Goal: Information Seeking & Learning: Learn about a topic

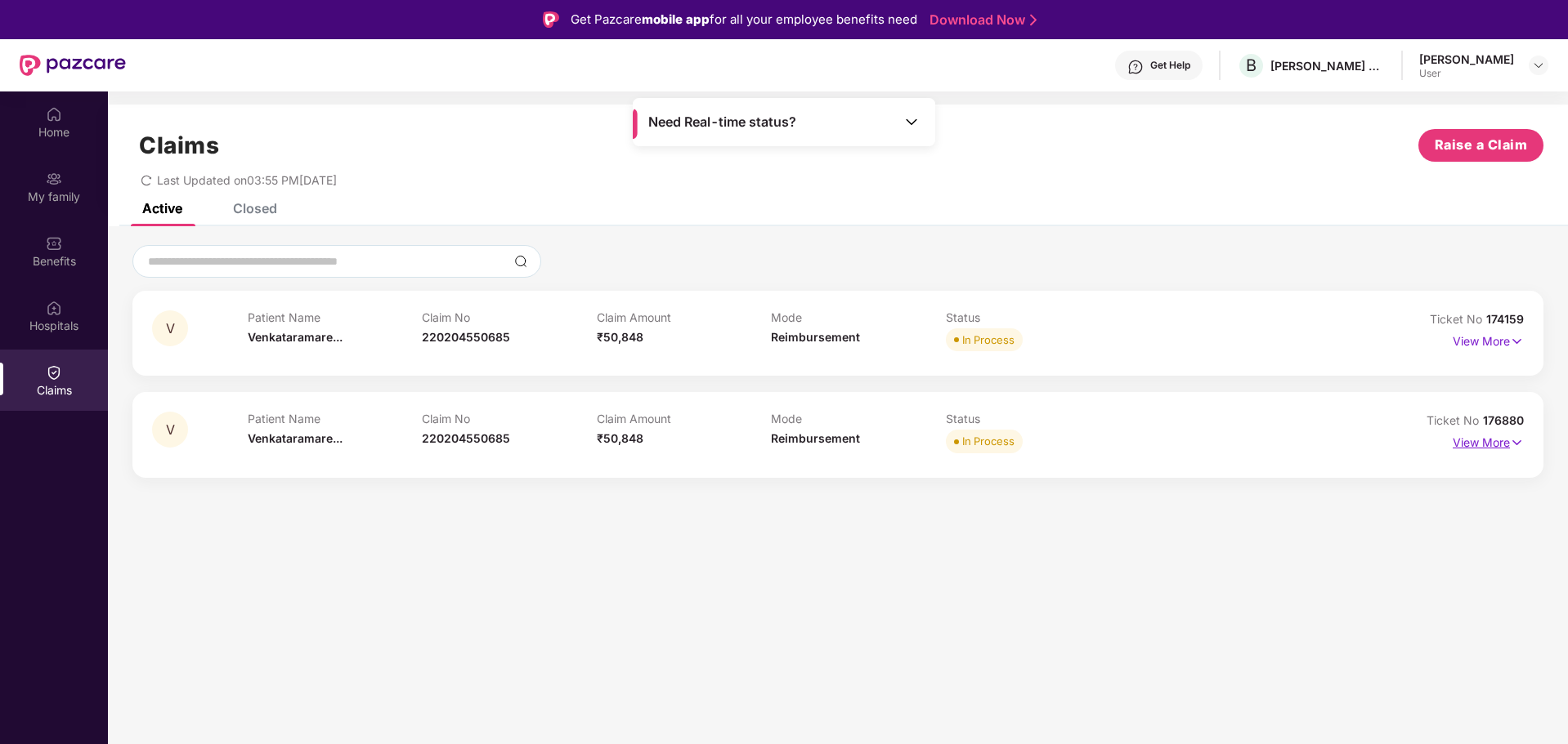
click at [1519, 448] on img at bounding box center [1517, 443] width 14 height 18
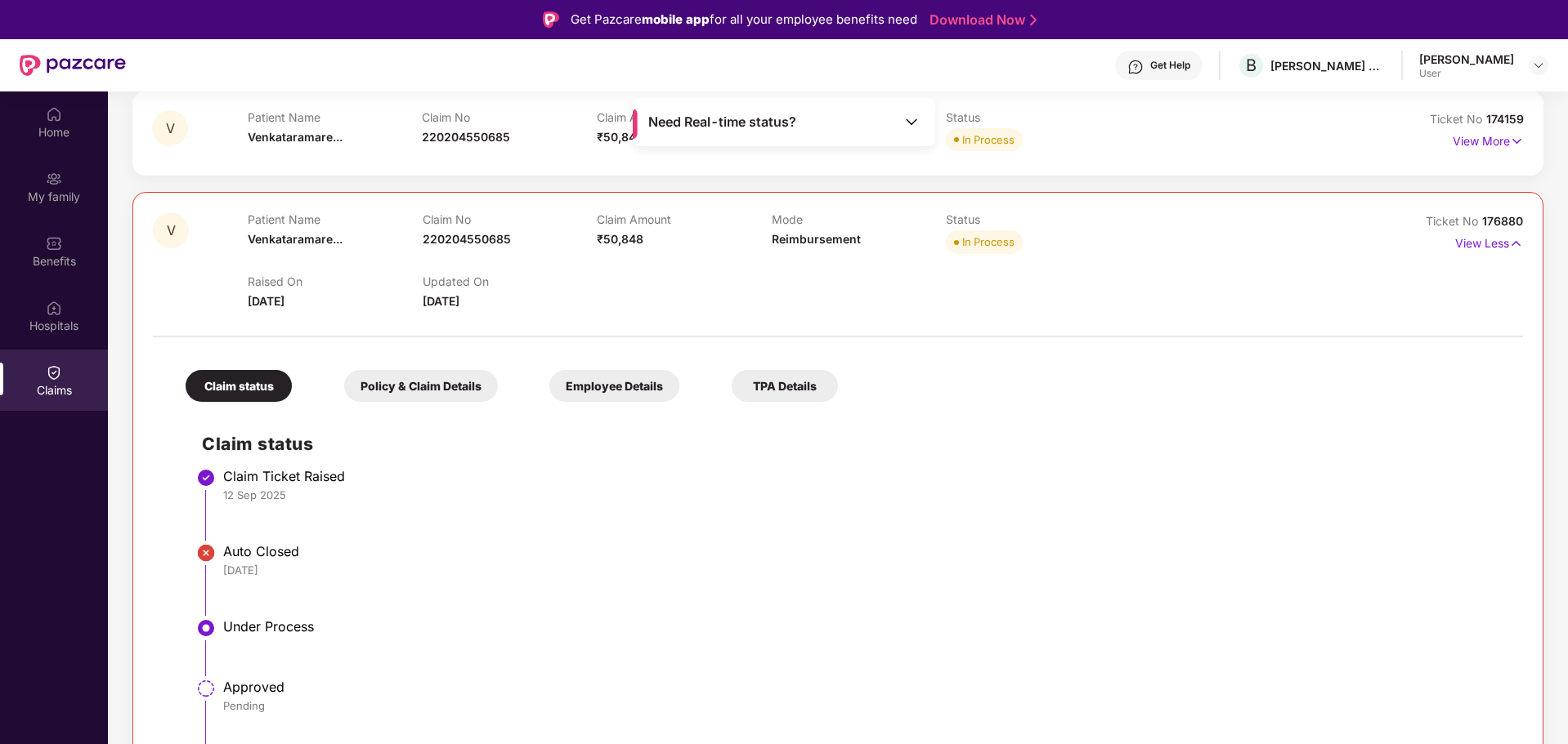
scroll to position [92, 0]
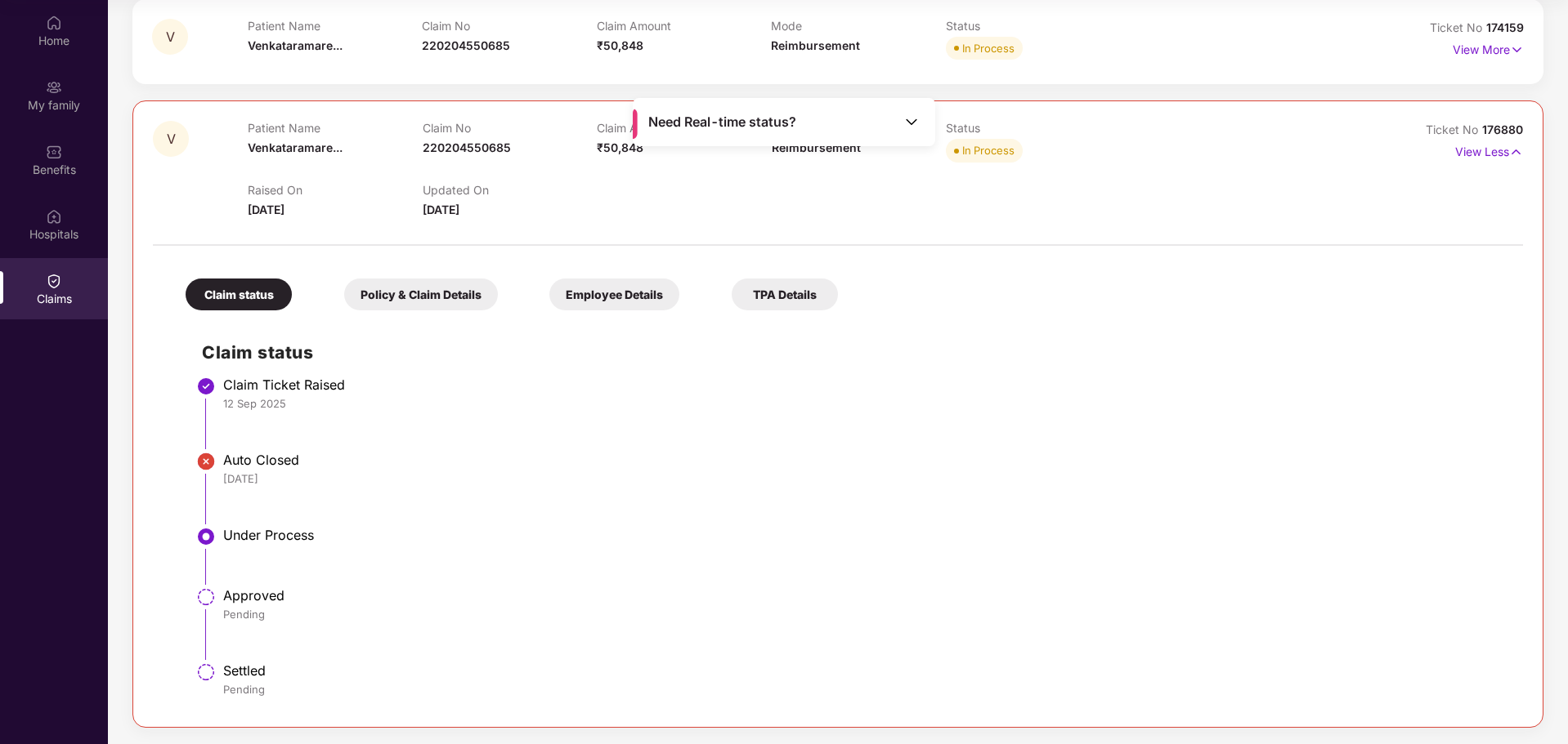
click at [439, 302] on div "Policy & Claim Details" at bounding box center [420, 294] width 153 height 32
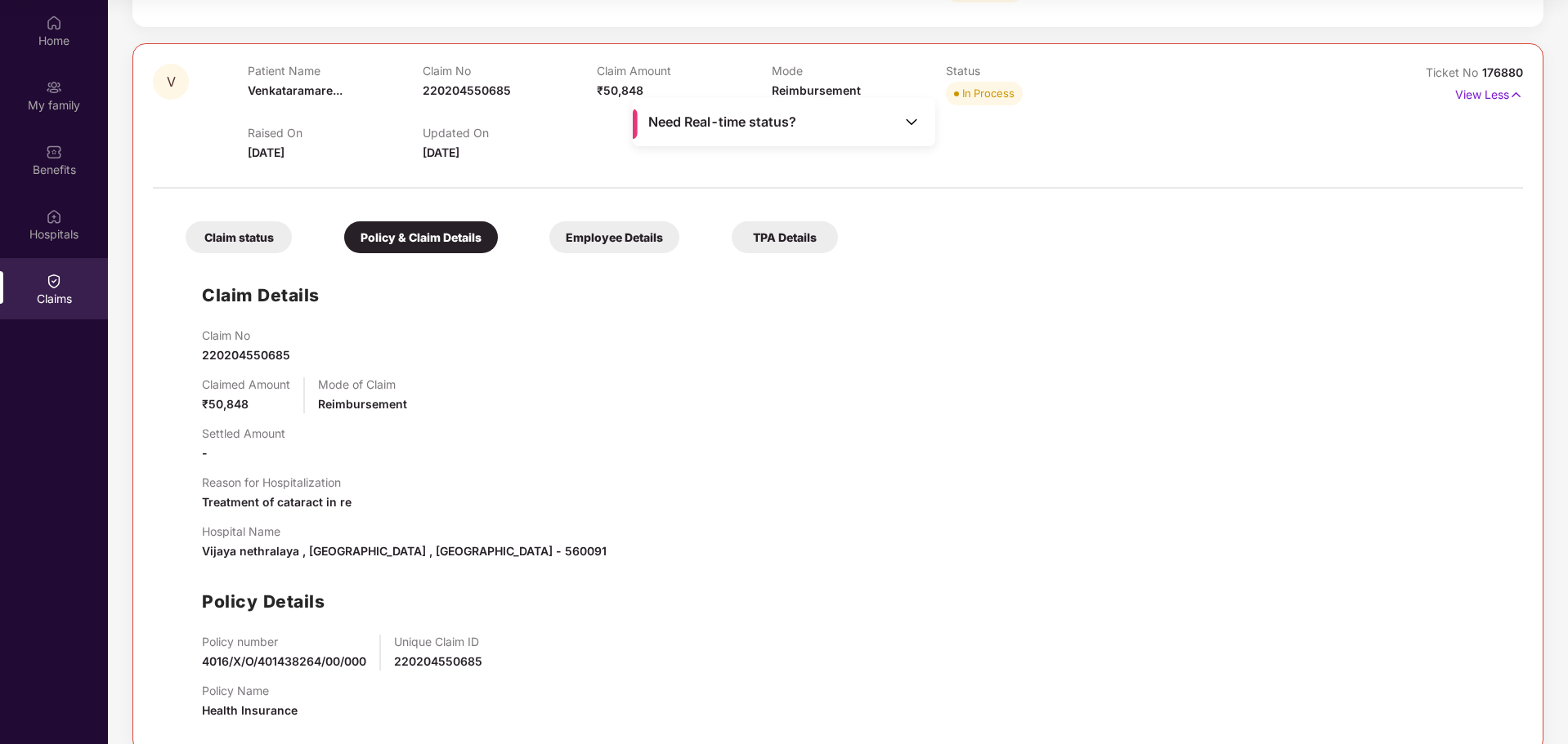
scroll to position [283, 0]
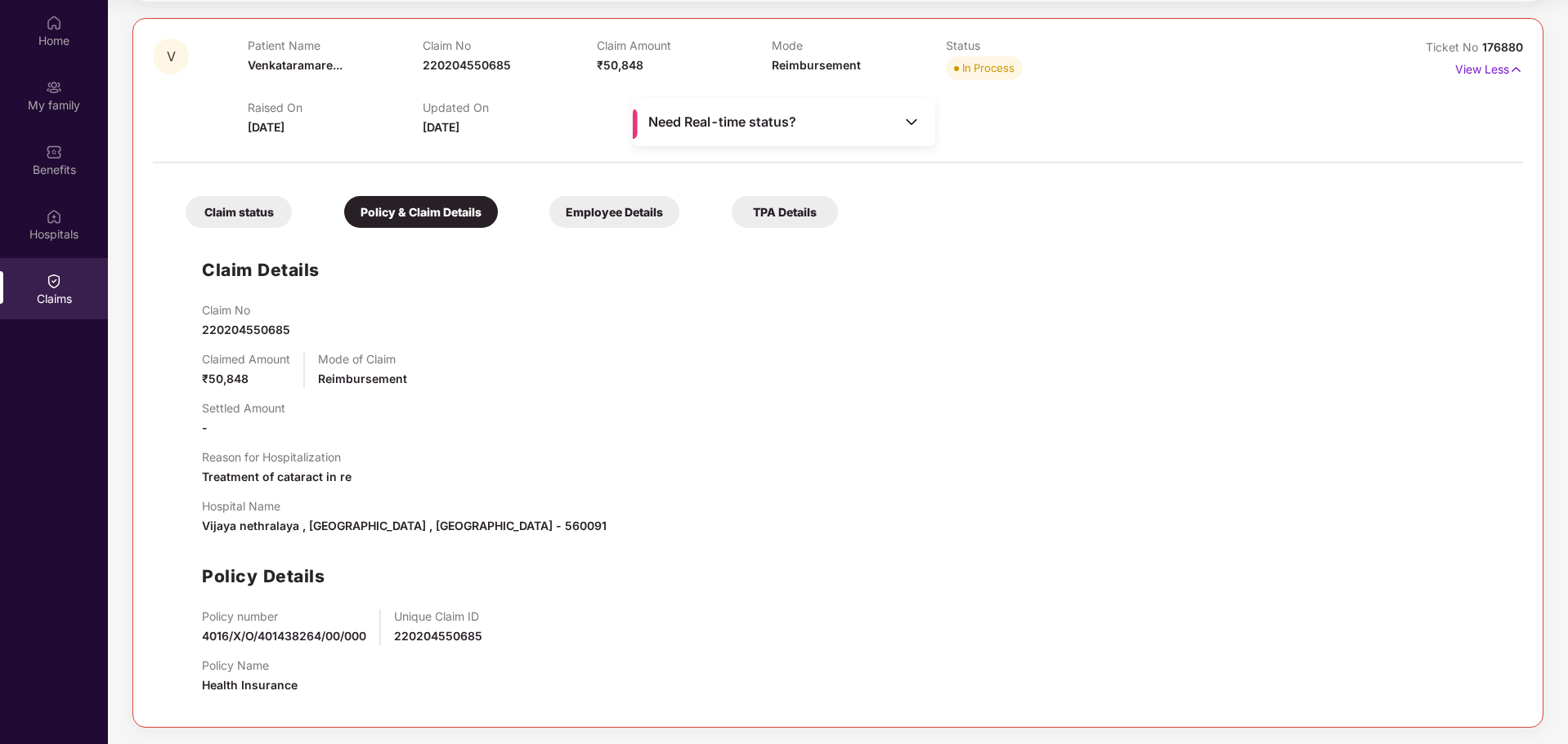
click at [629, 224] on div "Employee Details" at bounding box center [614, 211] width 130 height 32
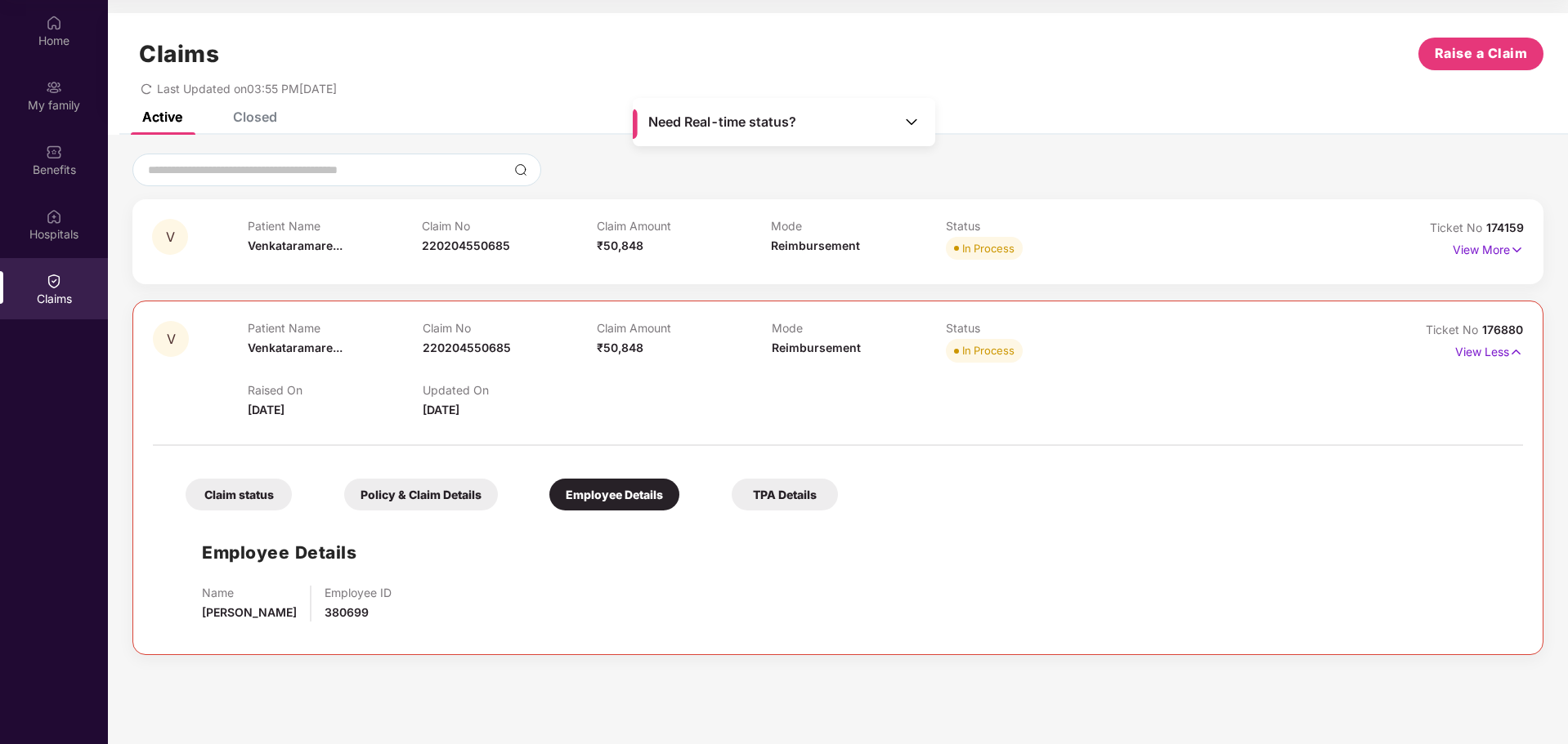
click at [764, 508] on div "TPA Details" at bounding box center [785, 495] width 107 height 32
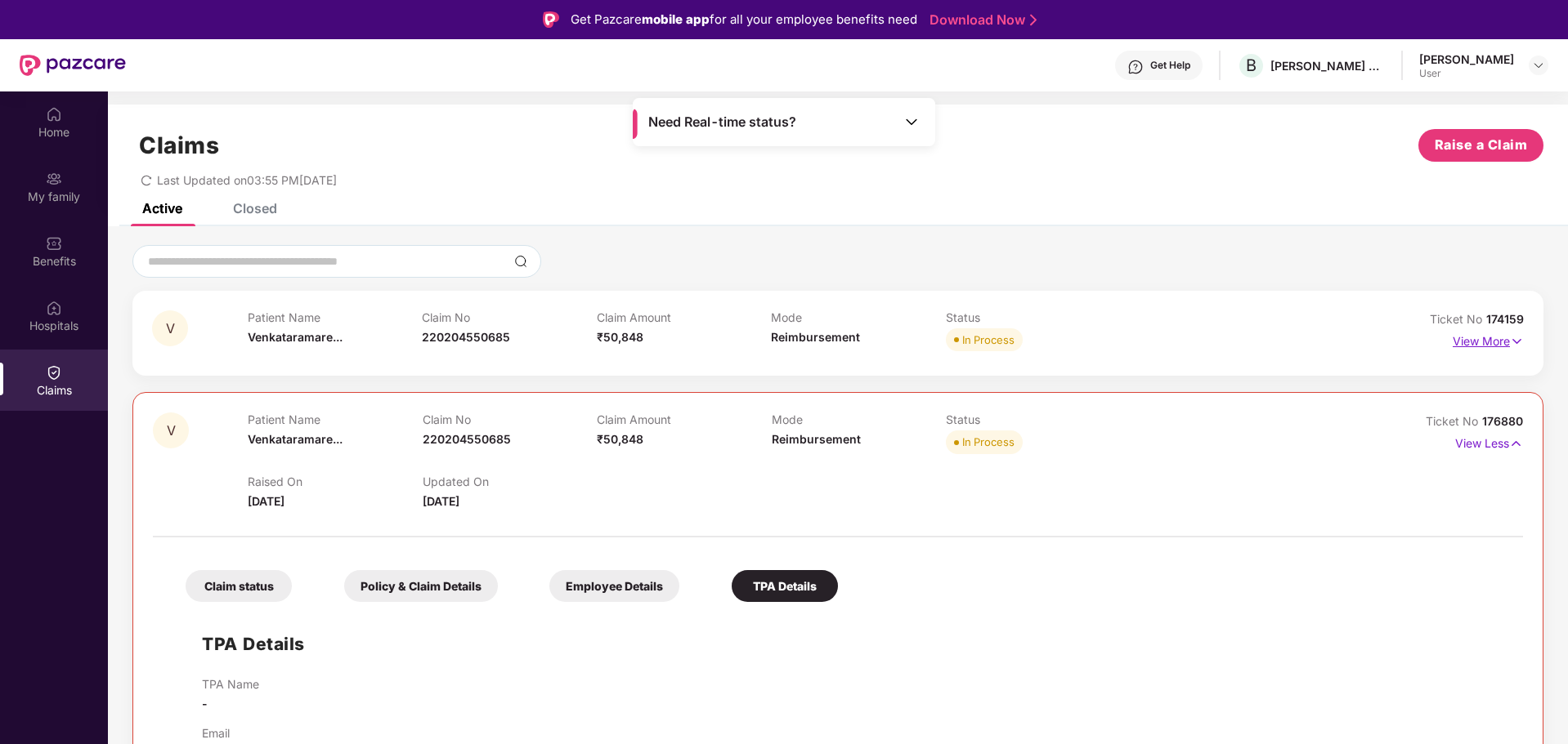
click at [1507, 347] on p "View More" at bounding box center [1489, 339] width 71 height 22
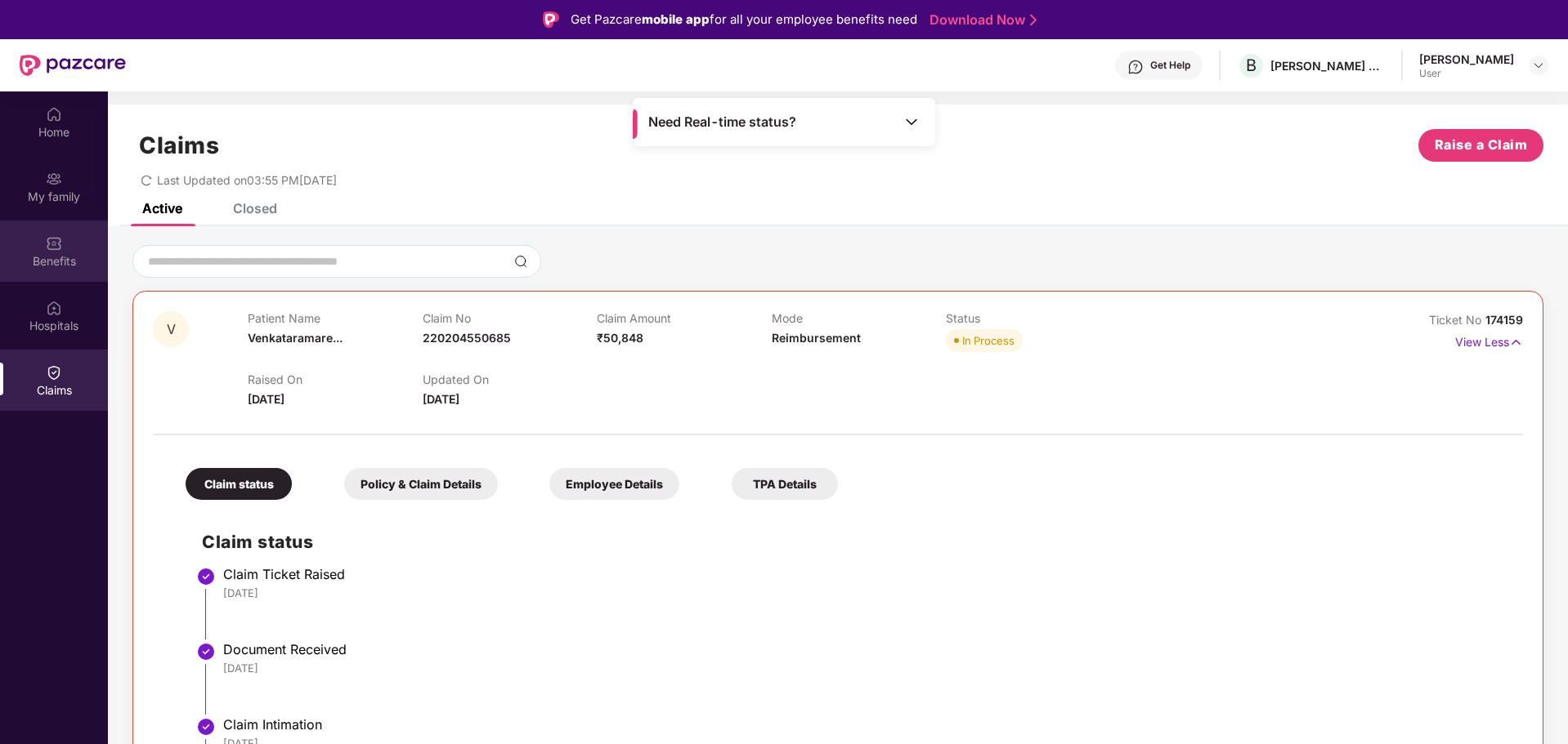
click at [58, 259] on div "Benefits" at bounding box center [53, 261] width 108 height 17
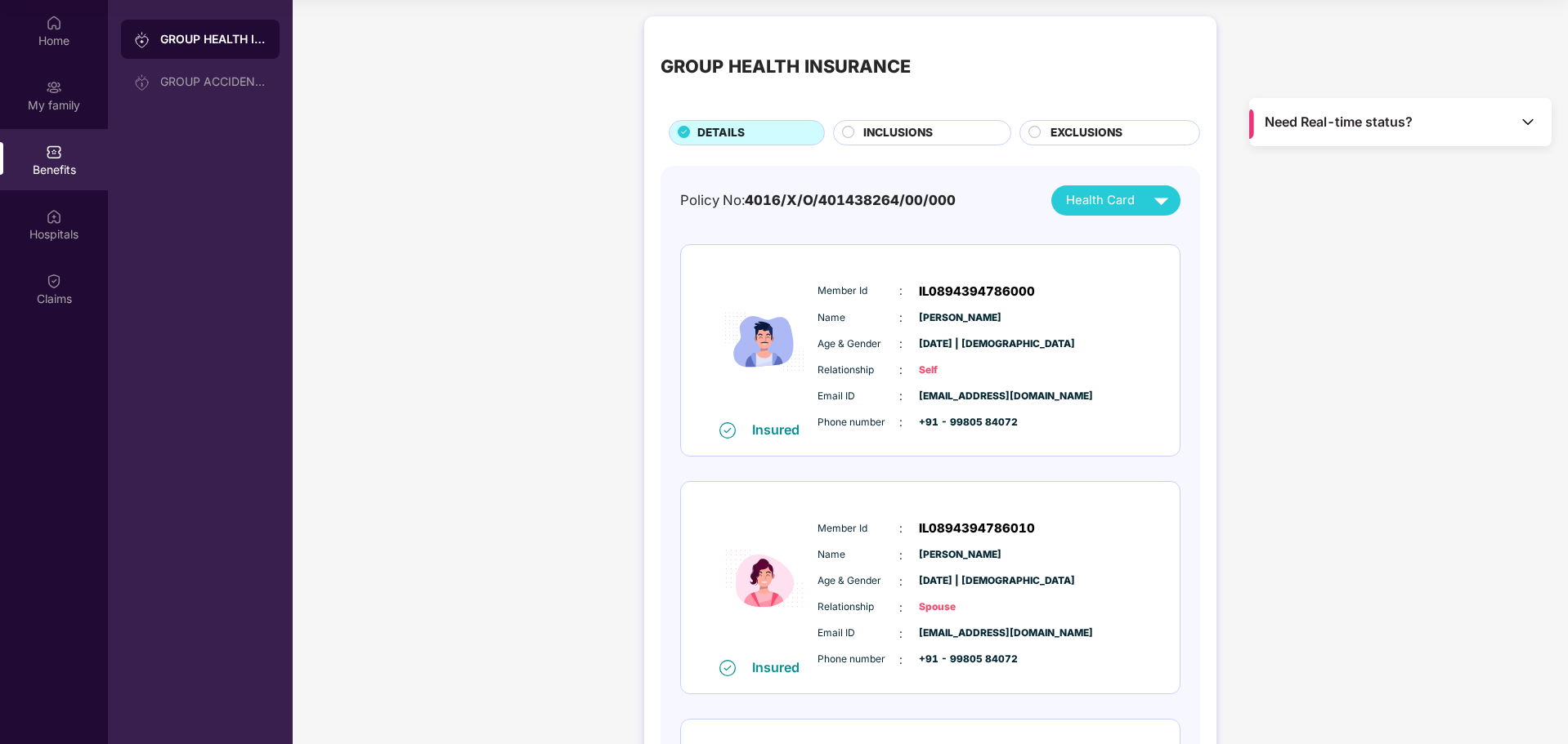
click at [844, 125] on icon at bounding box center [848, 131] width 13 height 13
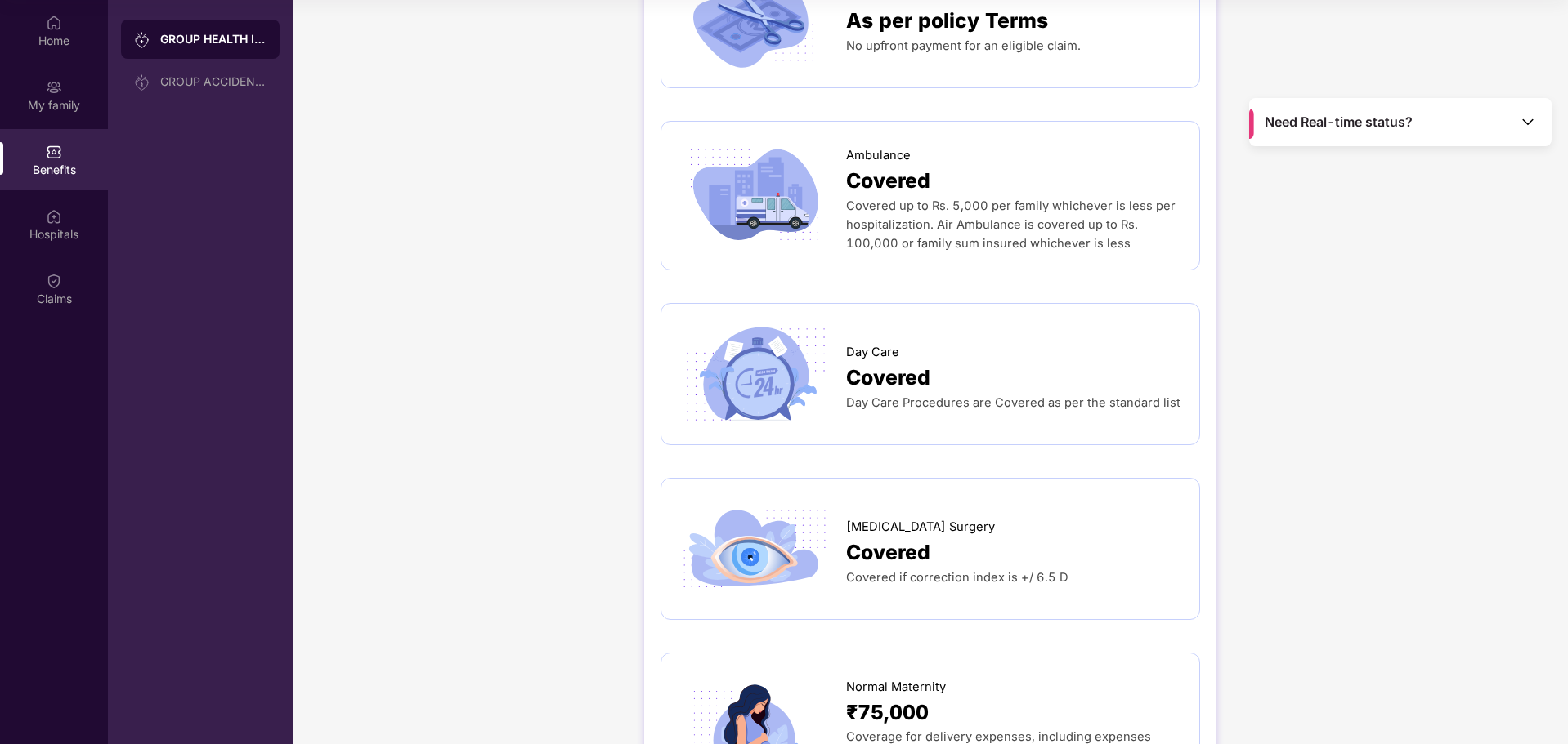
scroll to position [1634, 0]
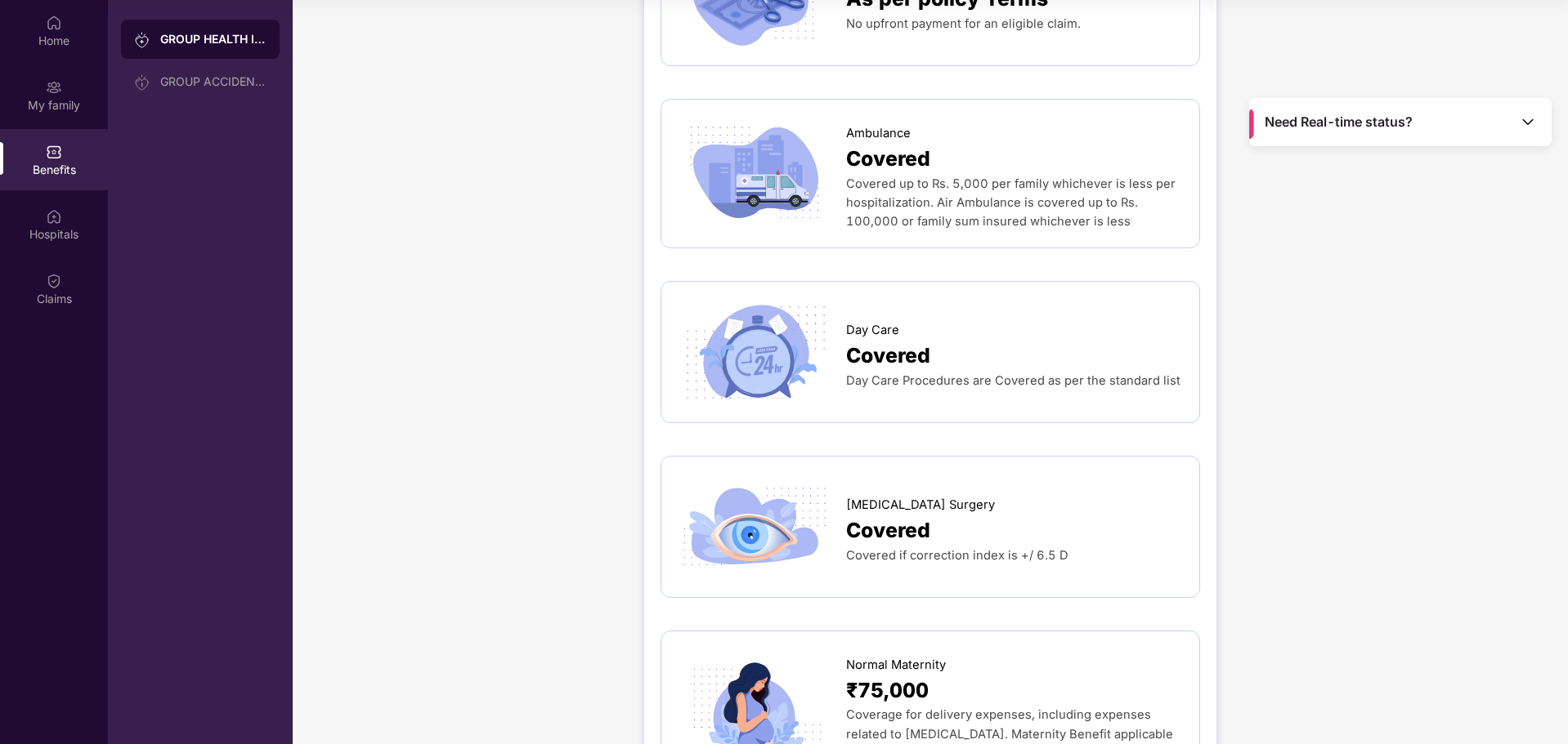
click at [924, 340] on span "Covered" at bounding box center [888, 356] width 84 height 32
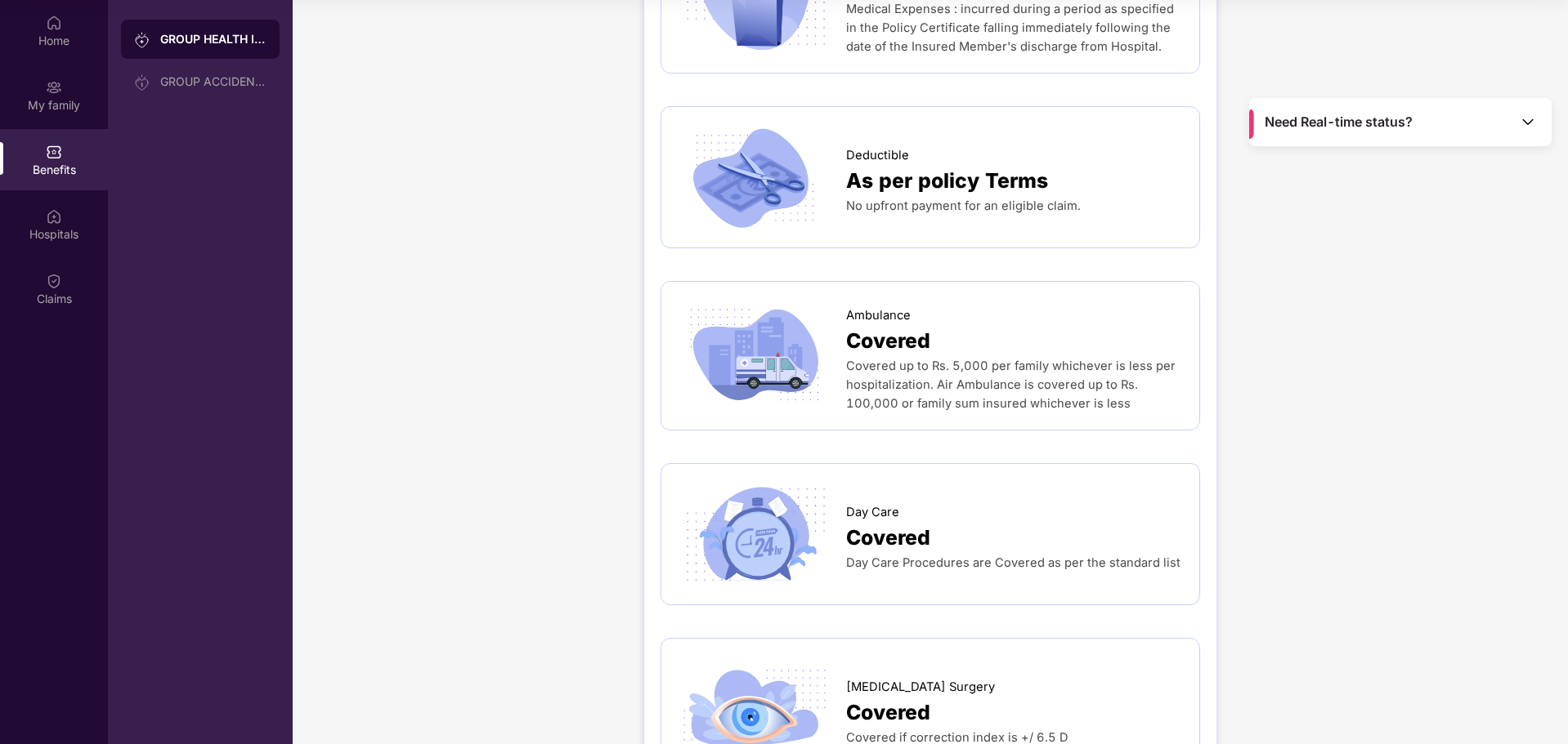
scroll to position [1594, 0]
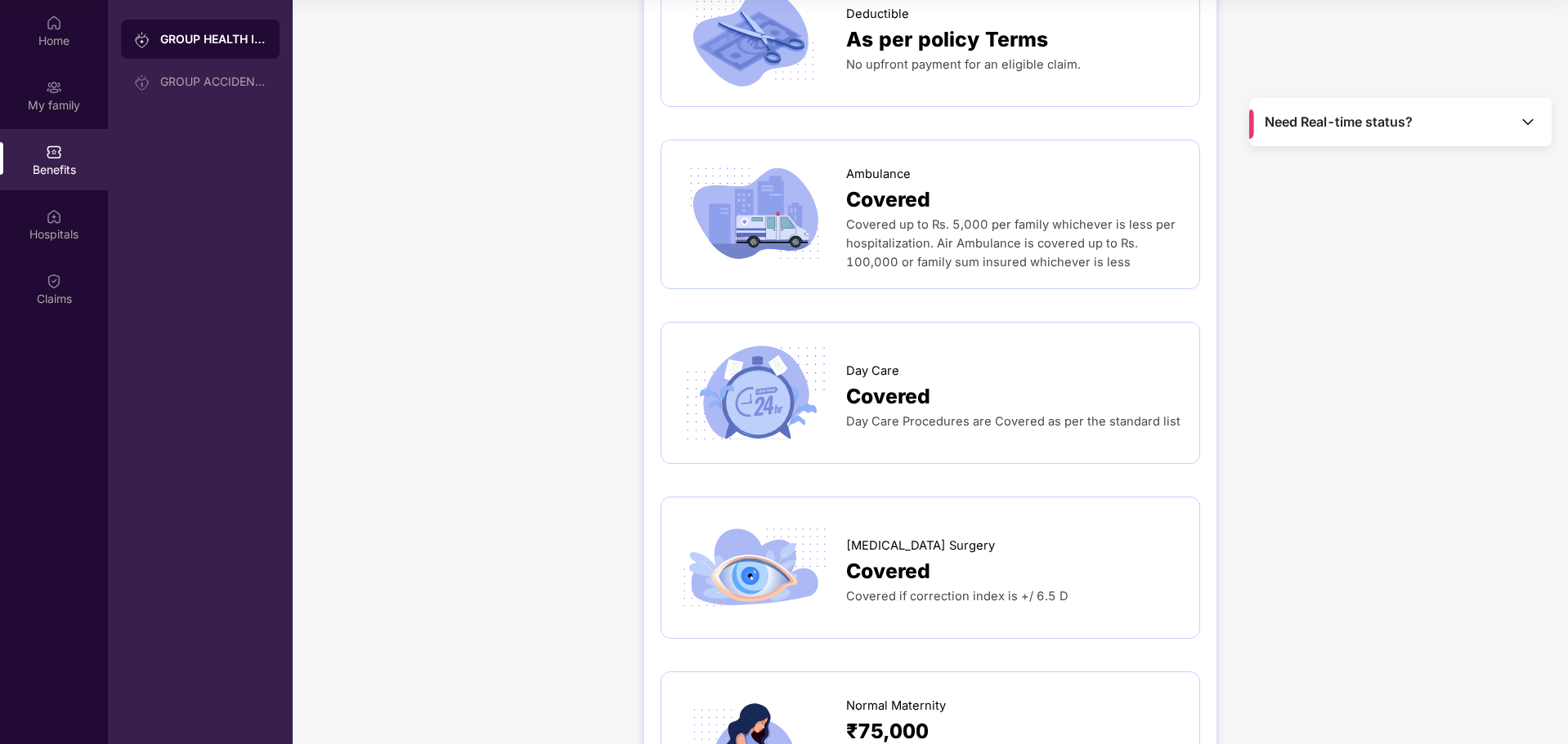
click at [902, 380] on span "Covered" at bounding box center [888, 396] width 84 height 32
click at [980, 414] on span "Day Care Procedures are Covered as per the standard list" at bounding box center [1013, 421] width 334 height 15
click at [1161, 414] on span "Day Care Procedures are Covered as per the standard list" at bounding box center [1013, 421] width 334 height 15
click at [768, 339] on img at bounding box center [755, 392] width 154 height 108
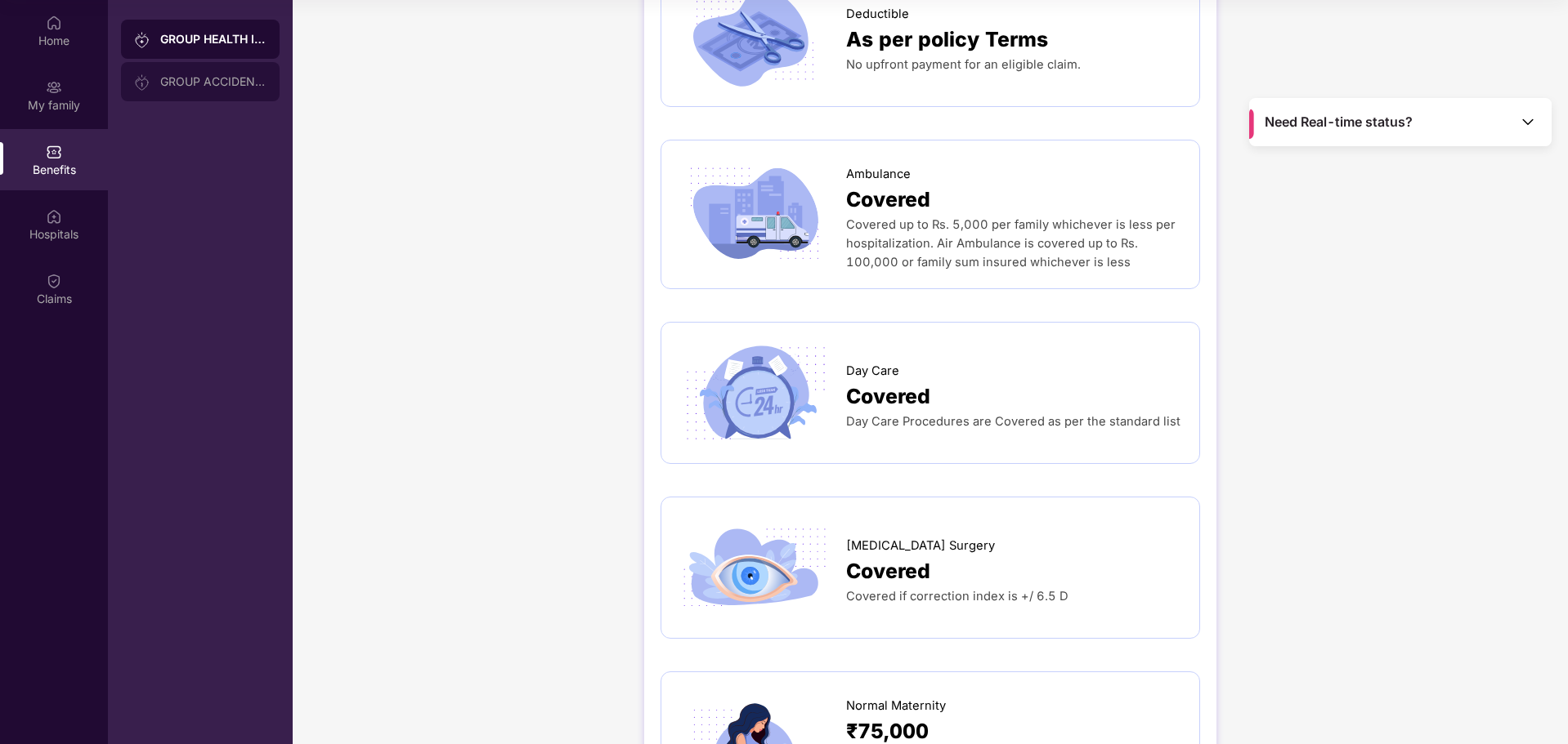
click at [236, 86] on div "GROUP ACCIDENTAL INSURANCE" at bounding box center [214, 81] width 107 height 13
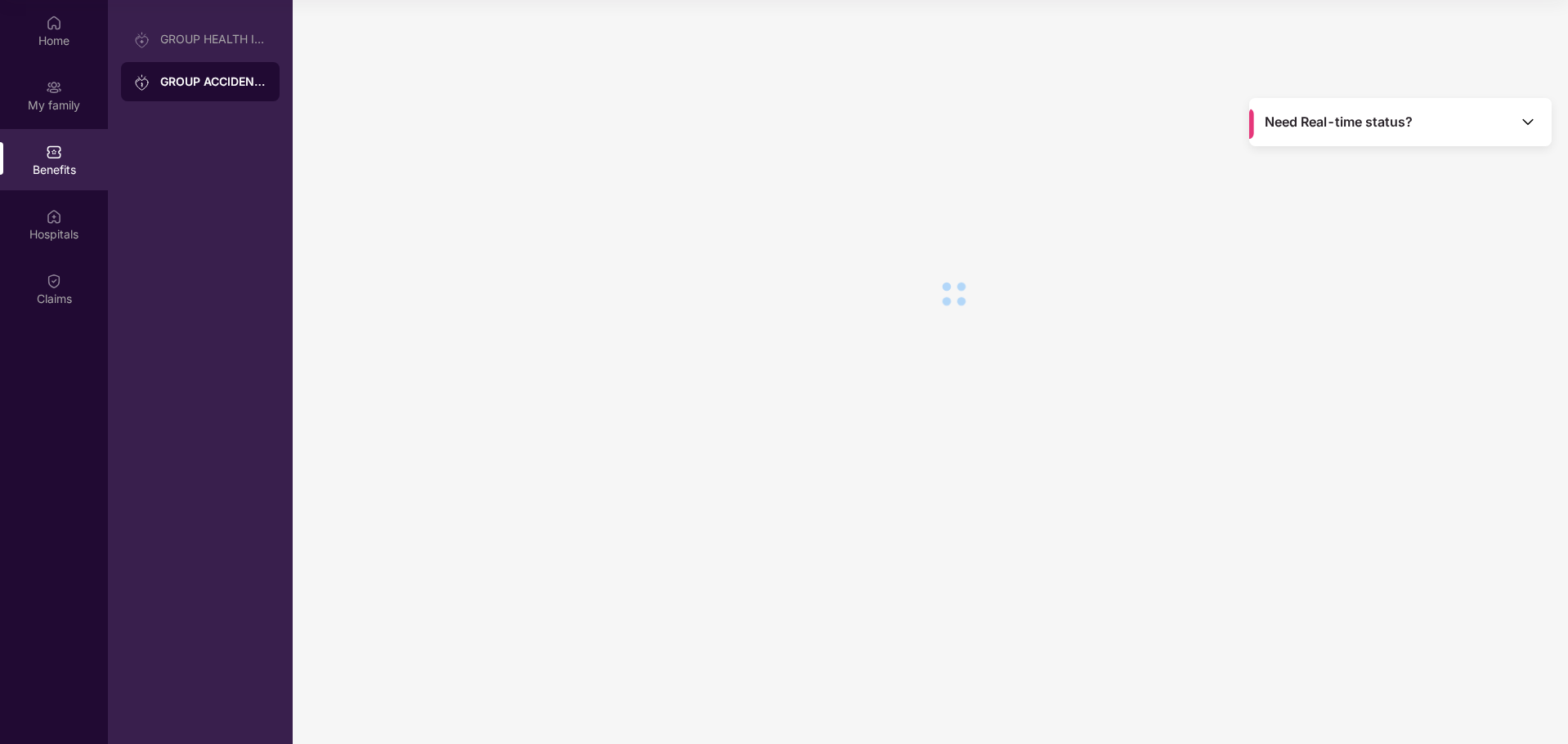
scroll to position [0, 0]
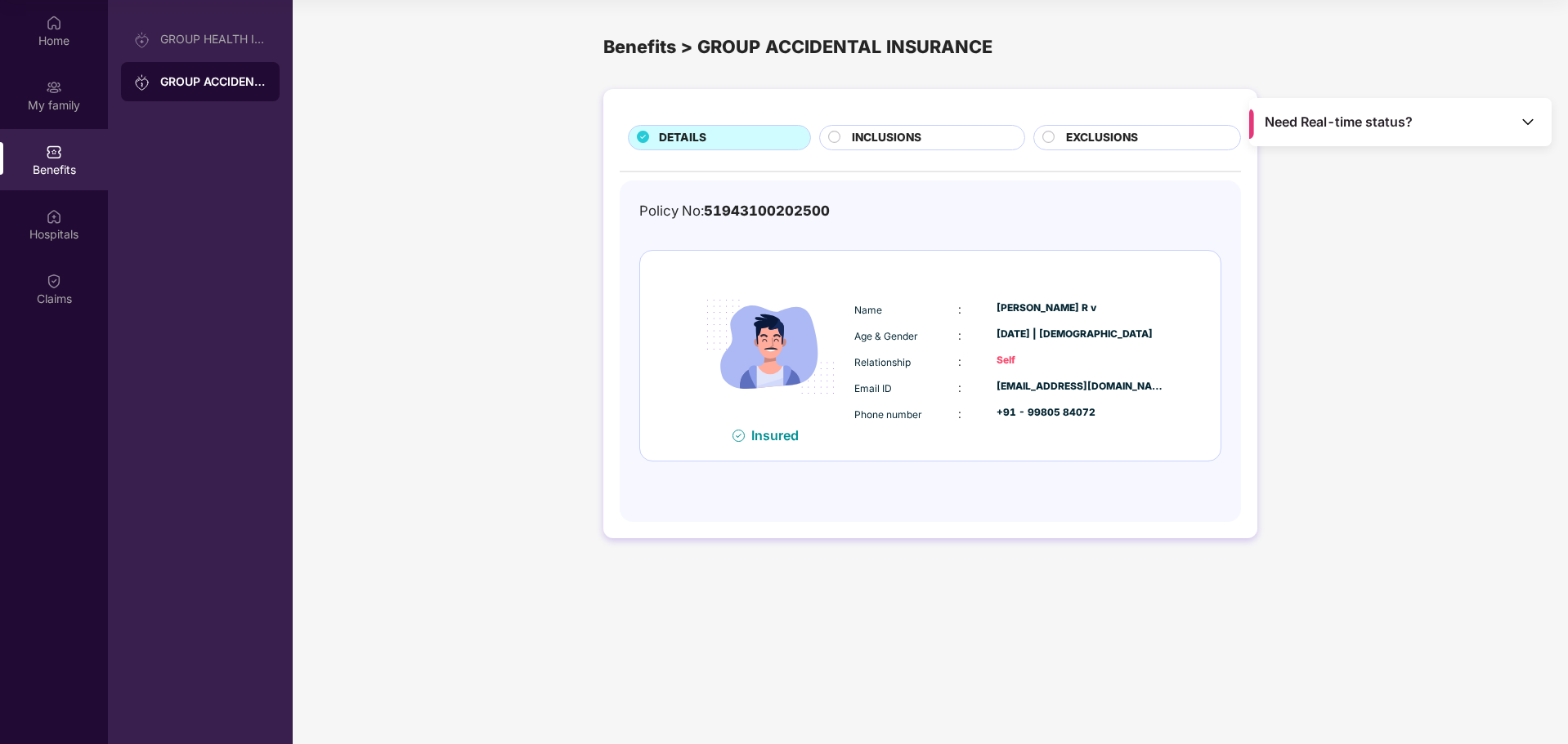
click at [1047, 132] on circle at bounding box center [1048, 136] width 12 height 12
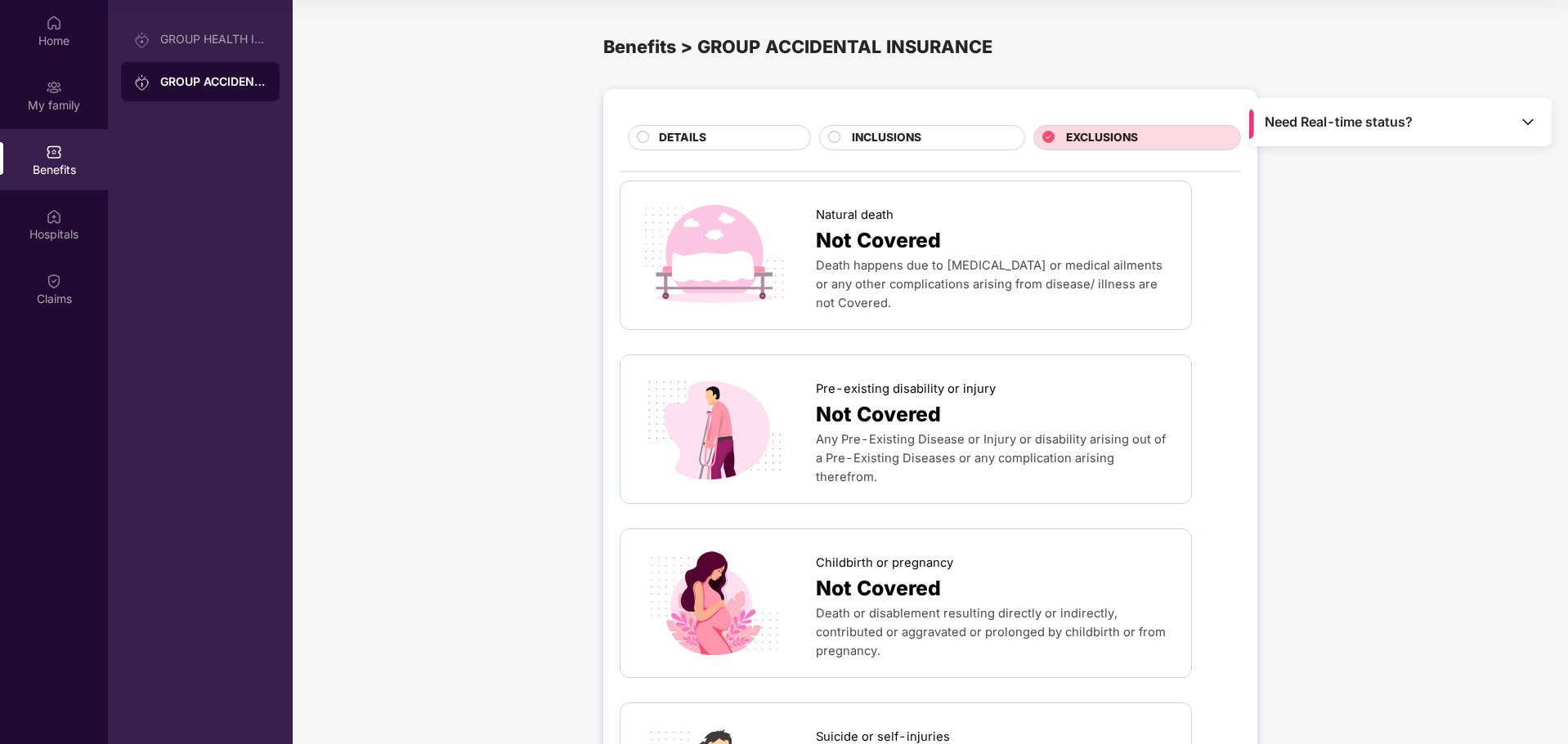
click at [866, 138] on span "INCLUSIONS" at bounding box center [887, 138] width 69 height 18
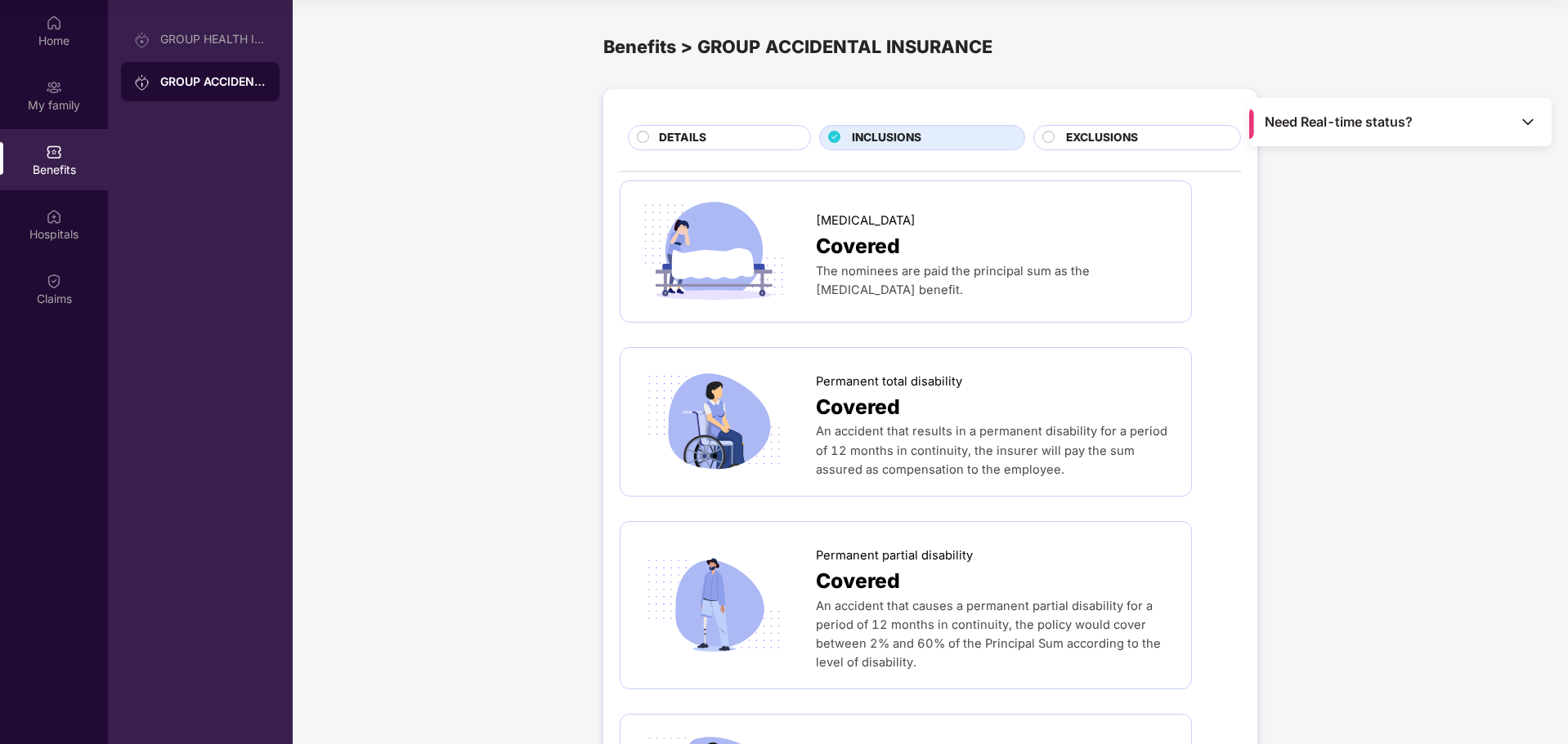
drag, startPoint x: 714, startPoint y: 134, endPoint x: 753, endPoint y: 177, distance: 58.1
click at [725, 143] on div "DETAILS" at bounding box center [726, 139] width 151 height 21
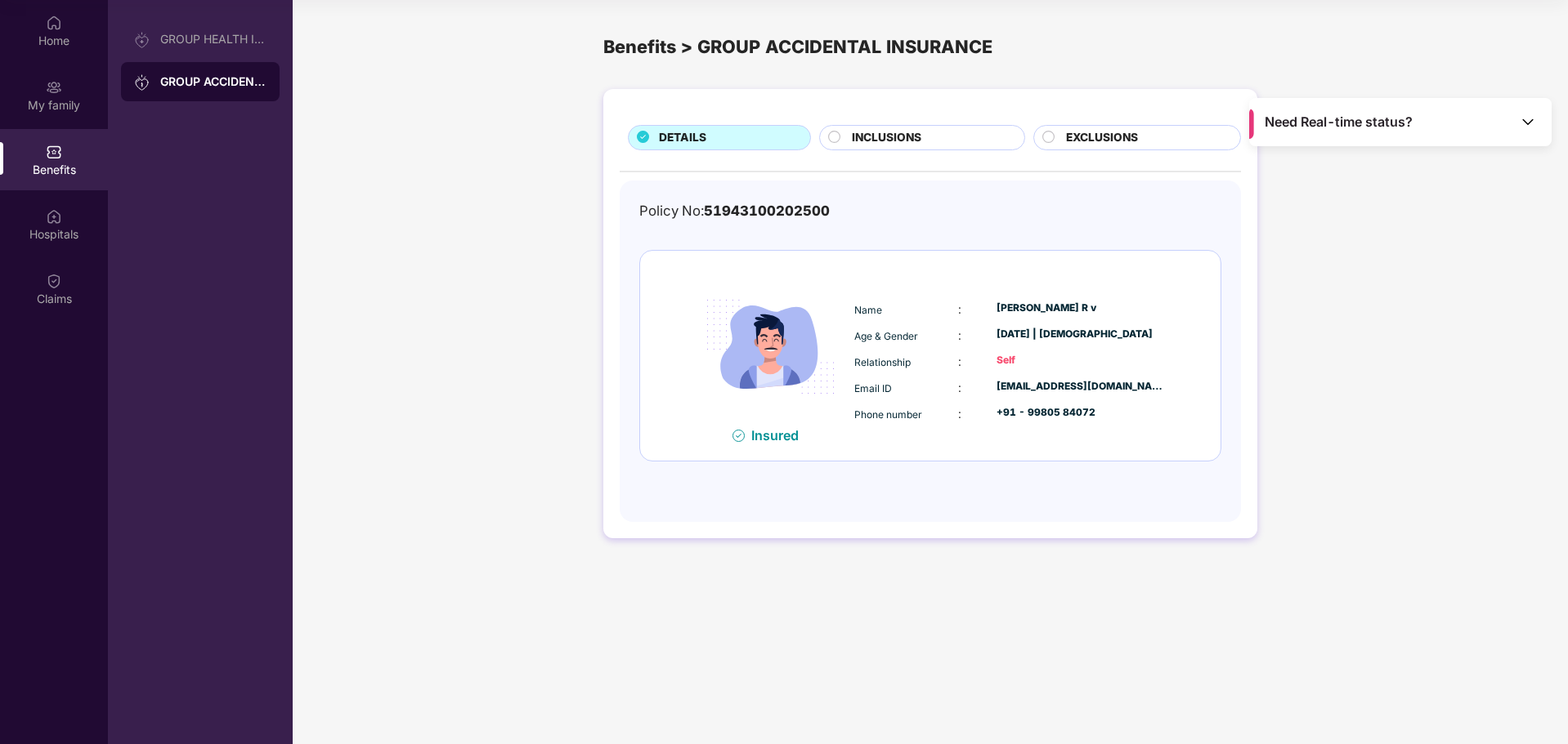
click at [1105, 139] on span "EXCLUSIONS" at bounding box center [1101, 138] width 72 height 18
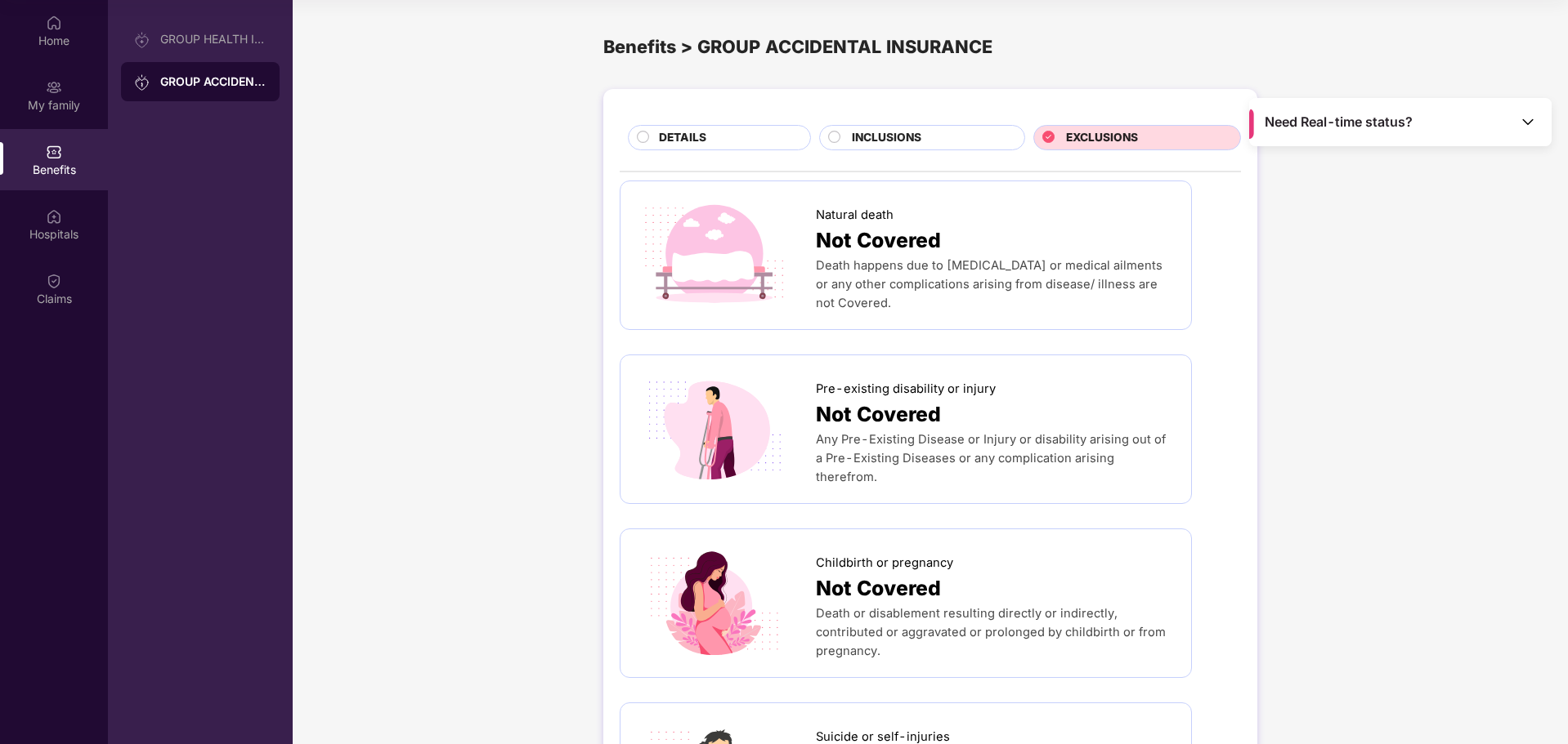
click at [868, 139] on span "INCLUSIONS" at bounding box center [887, 138] width 69 height 18
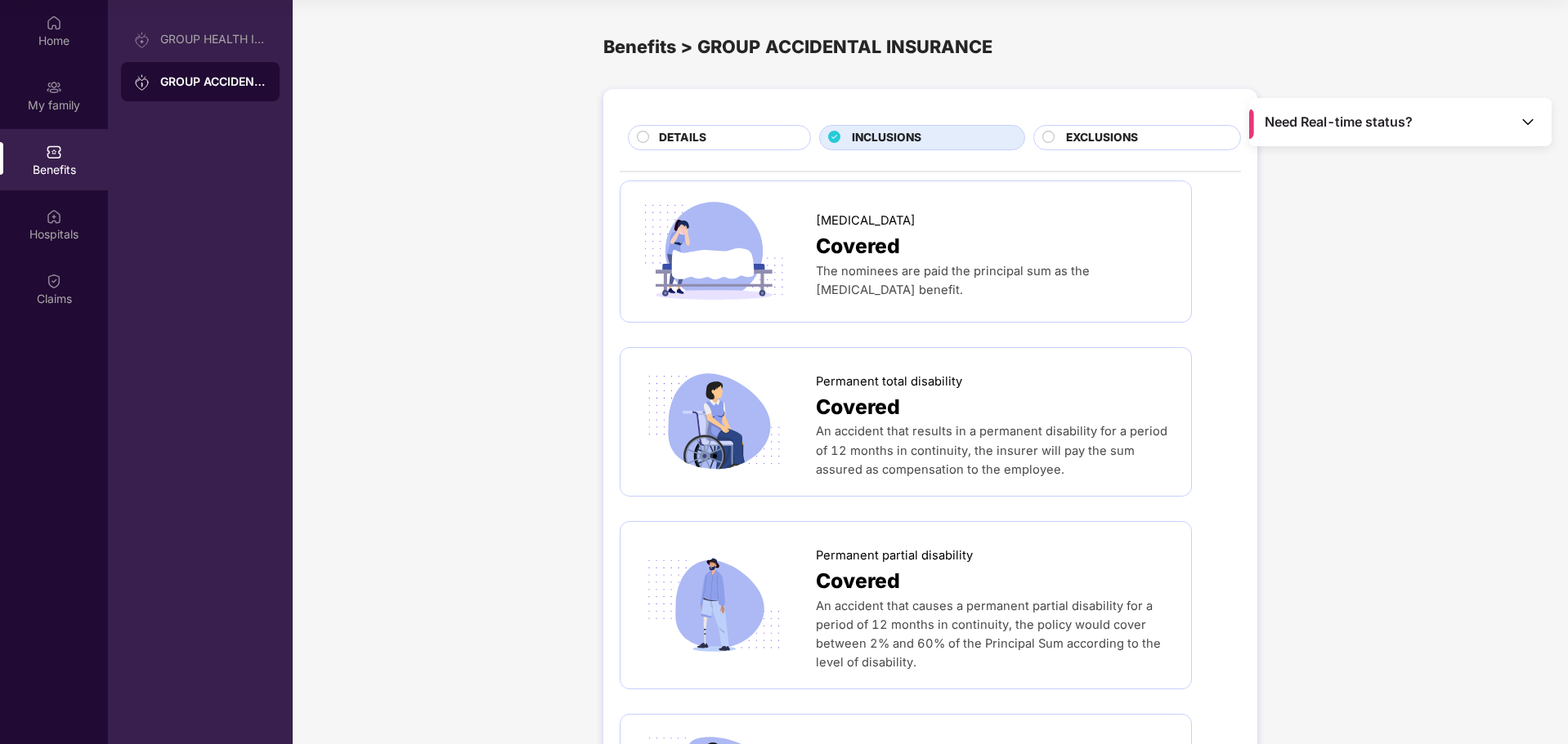
scroll to position [245, 0]
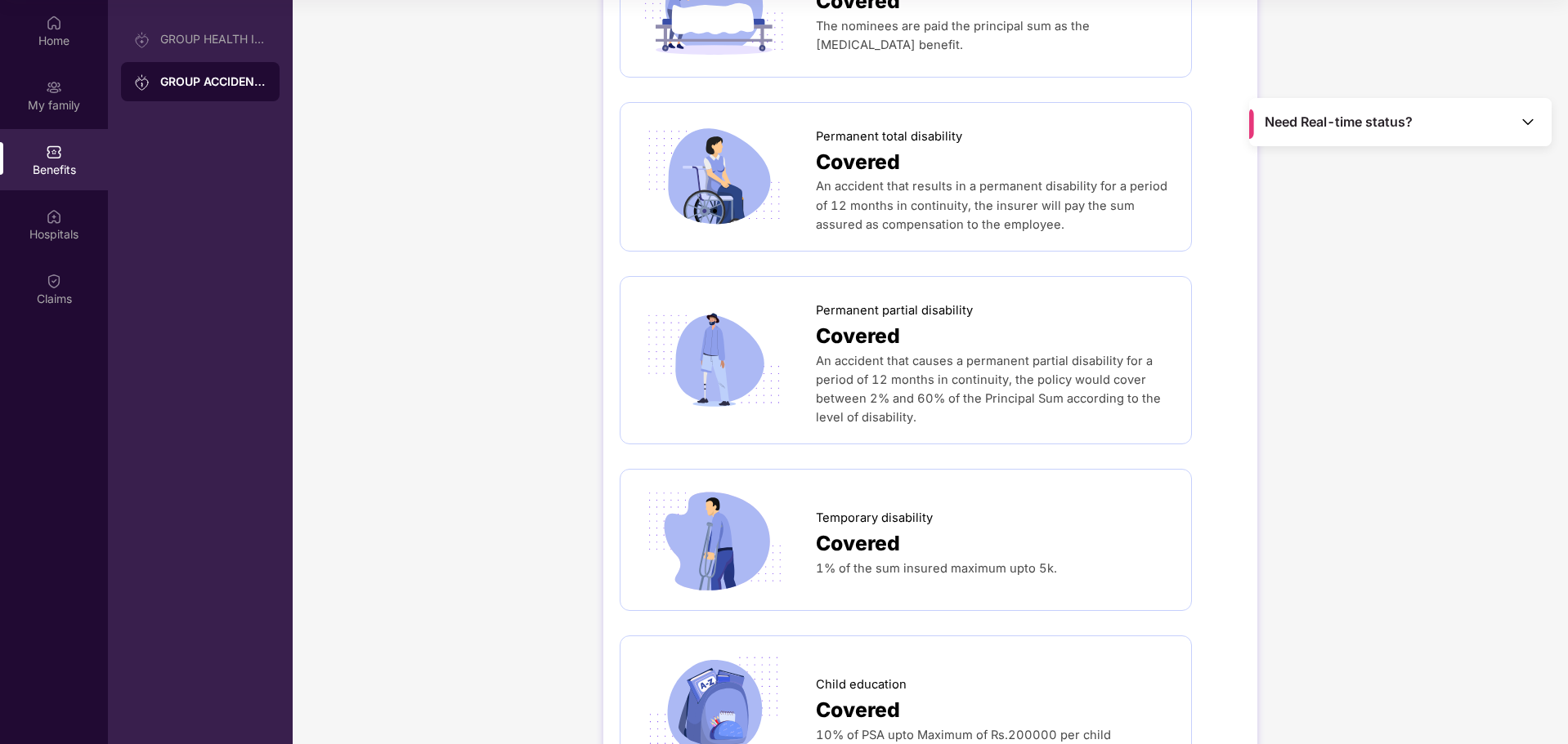
click at [878, 346] on span "Covered" at bounding box center [857, 336] width 84 height 32
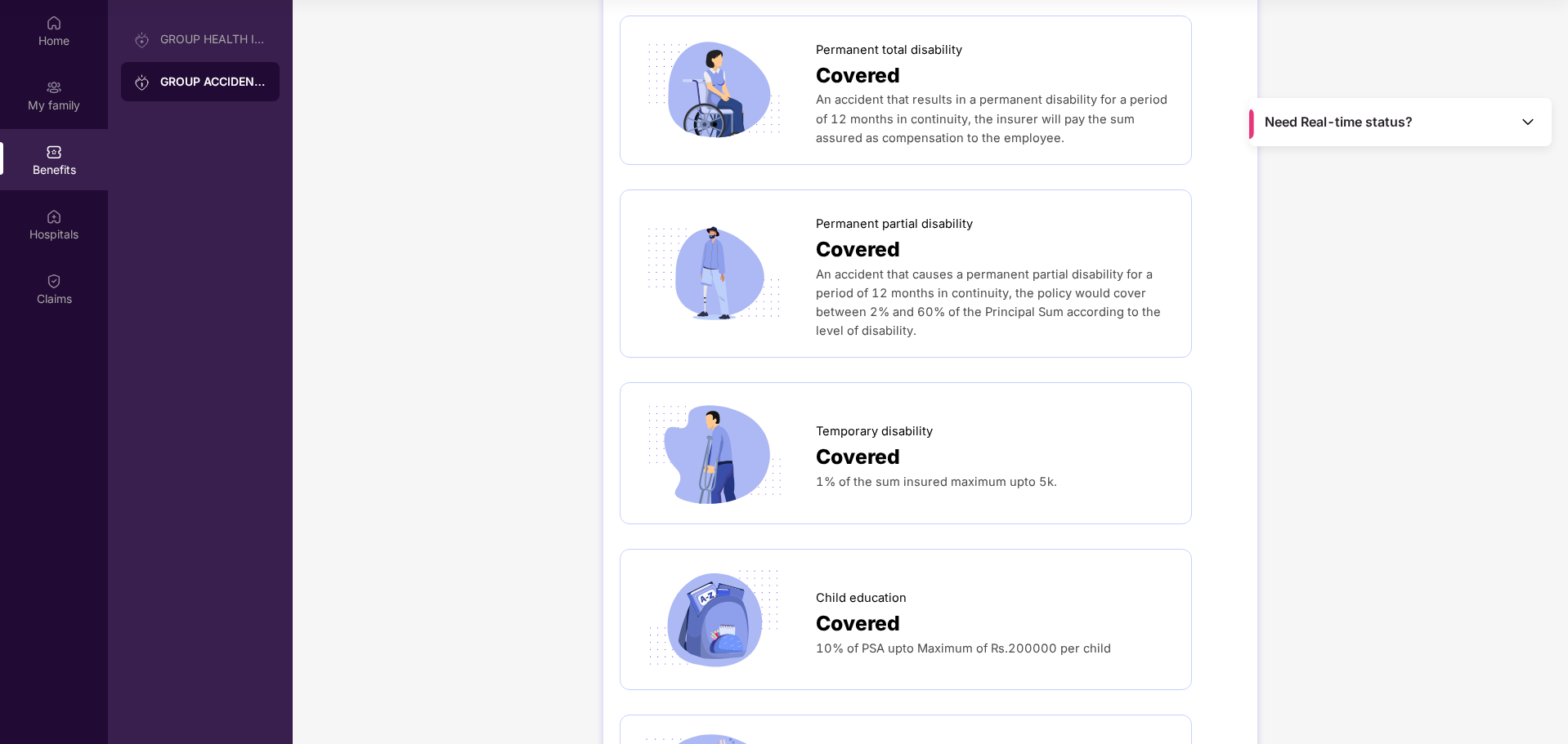
scroll to position [511, 0]
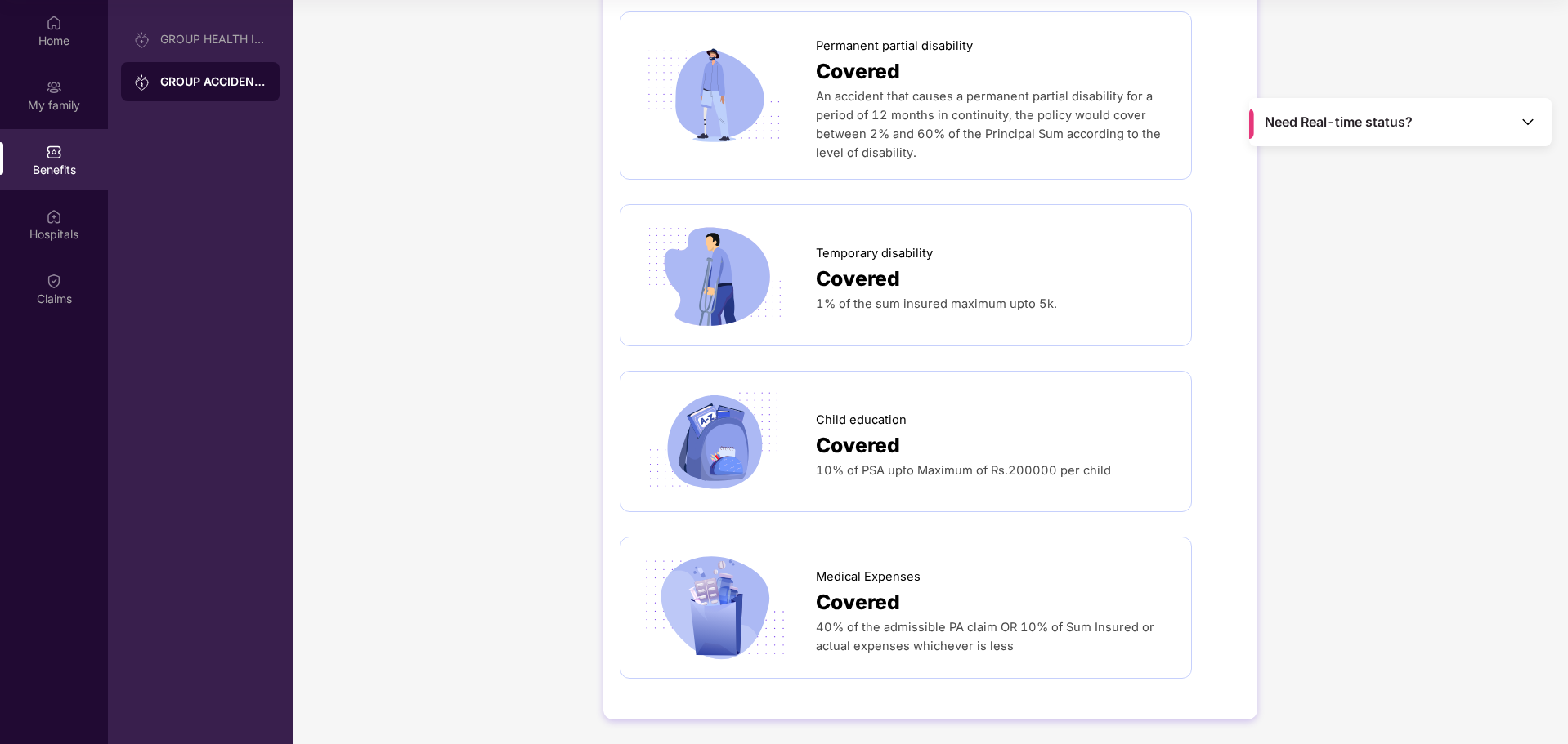
click at [889, 433] on span "Covered" at bounding box center [857, 446] width 84 height 32
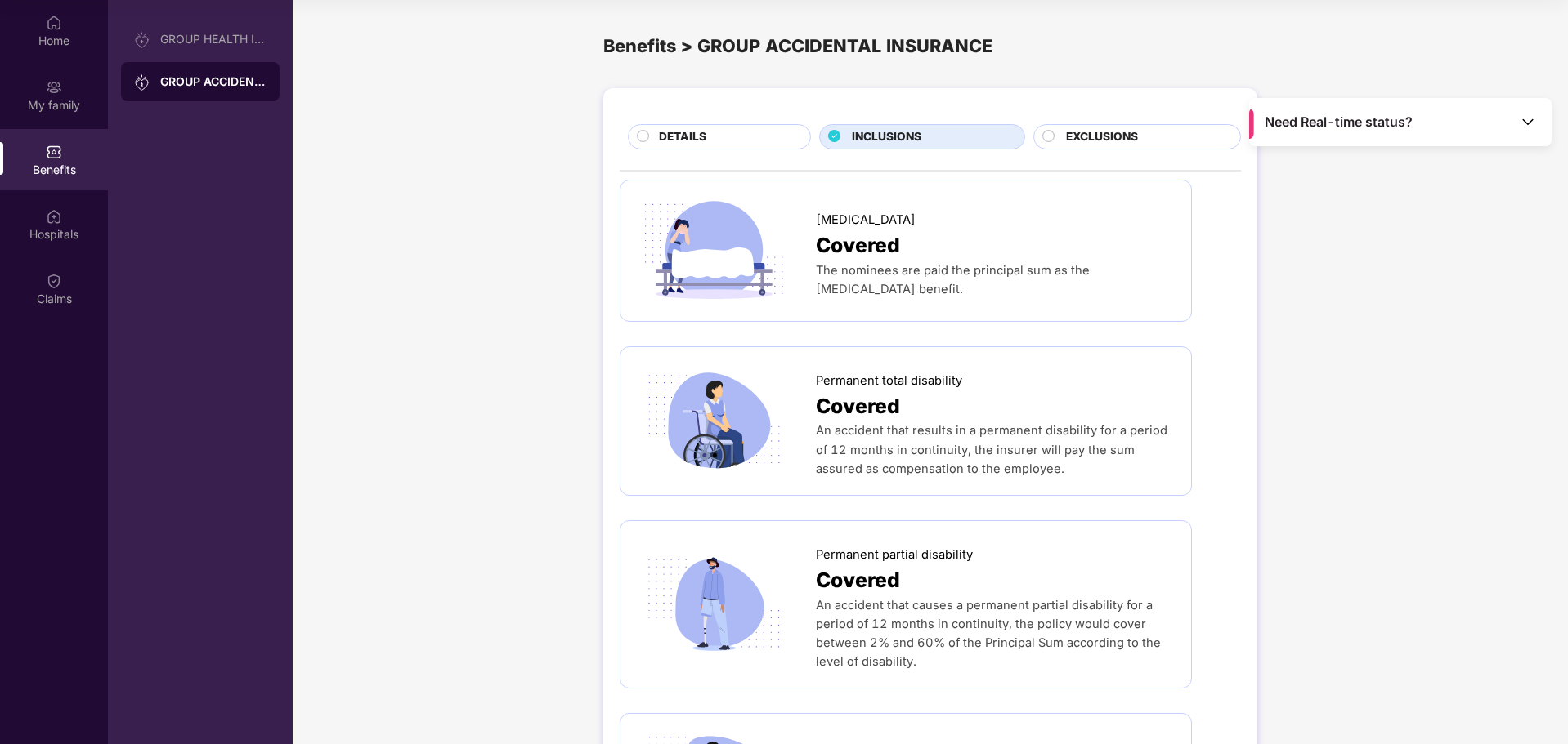
scroll to position [0, 0]
click at [894, 260] on span "Covered" at bounding box center [857, 246] width 84 height 32
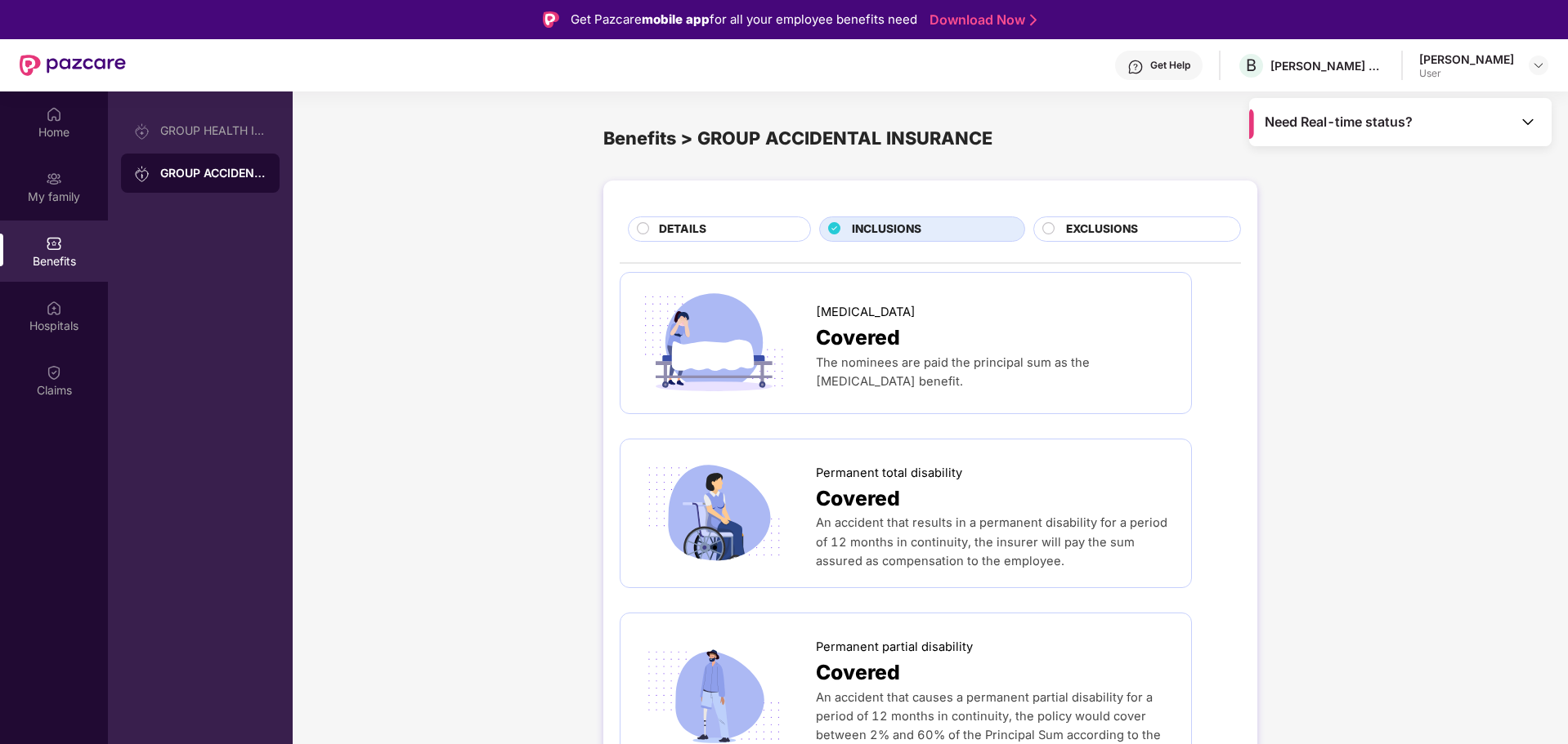
click at [1111, 229] on span "EXCLUSIONS" at bounding box center [1101, 229] width 72 height 18
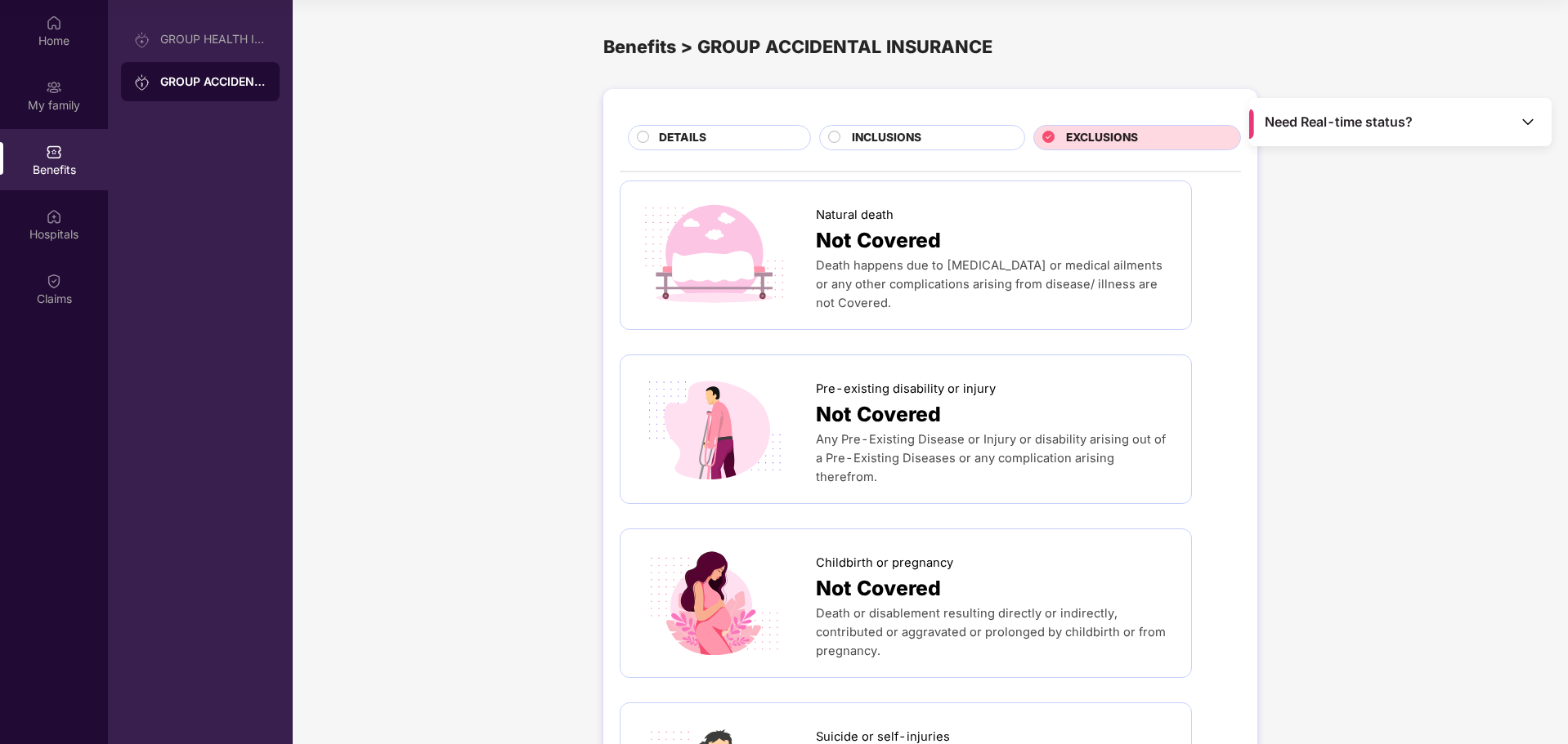
click at [897, 143] on span "INCLUSIONS" at bounding box center [887, 138] width 69 height 18
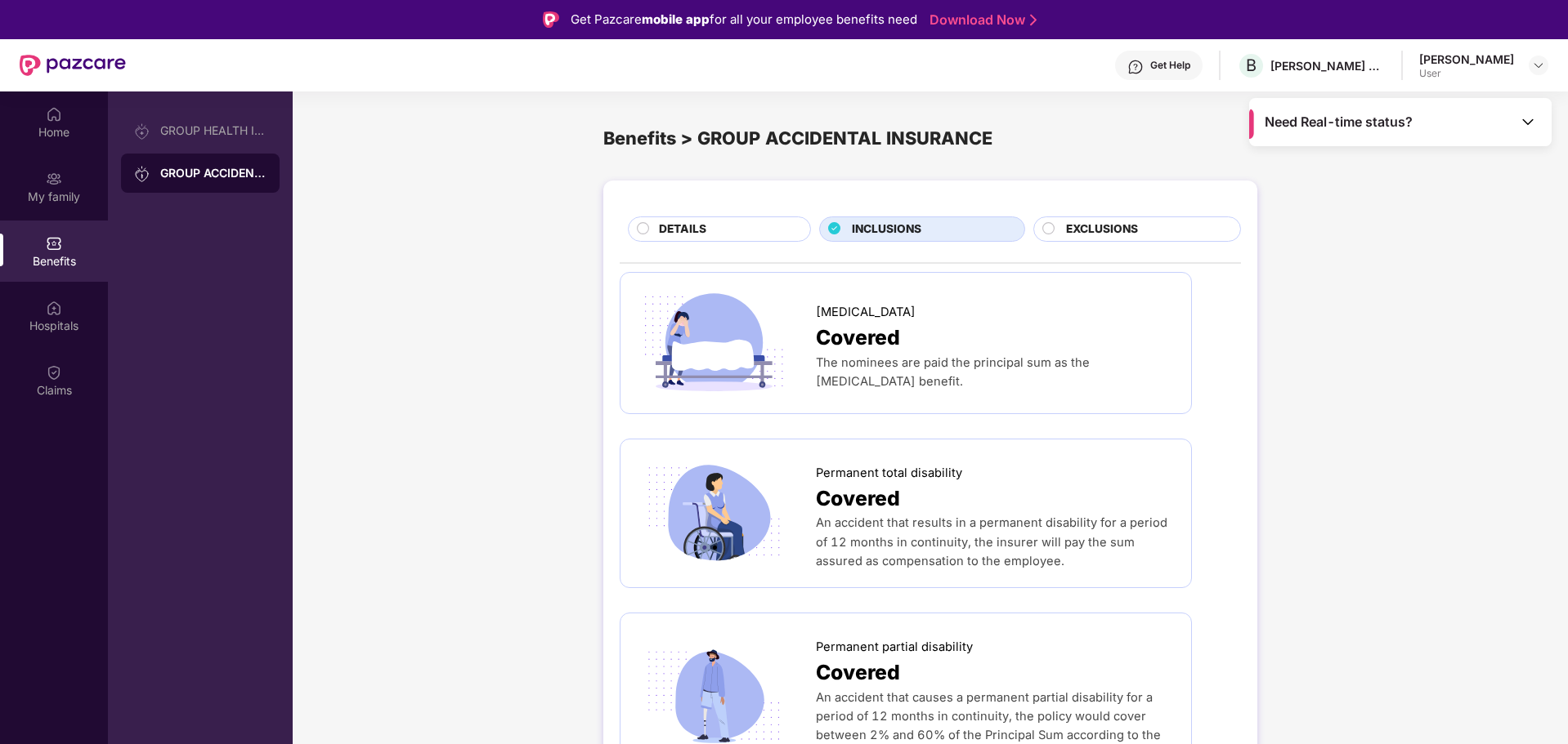
click at [642, 136] on div "Benefits > GROUP ACCIDENTAL INSURANCE" at bounding box center [930, 138] width 654 height 28
click at [77, 187] on div "My family" at bounding box center [53, 187] width 108 height 61
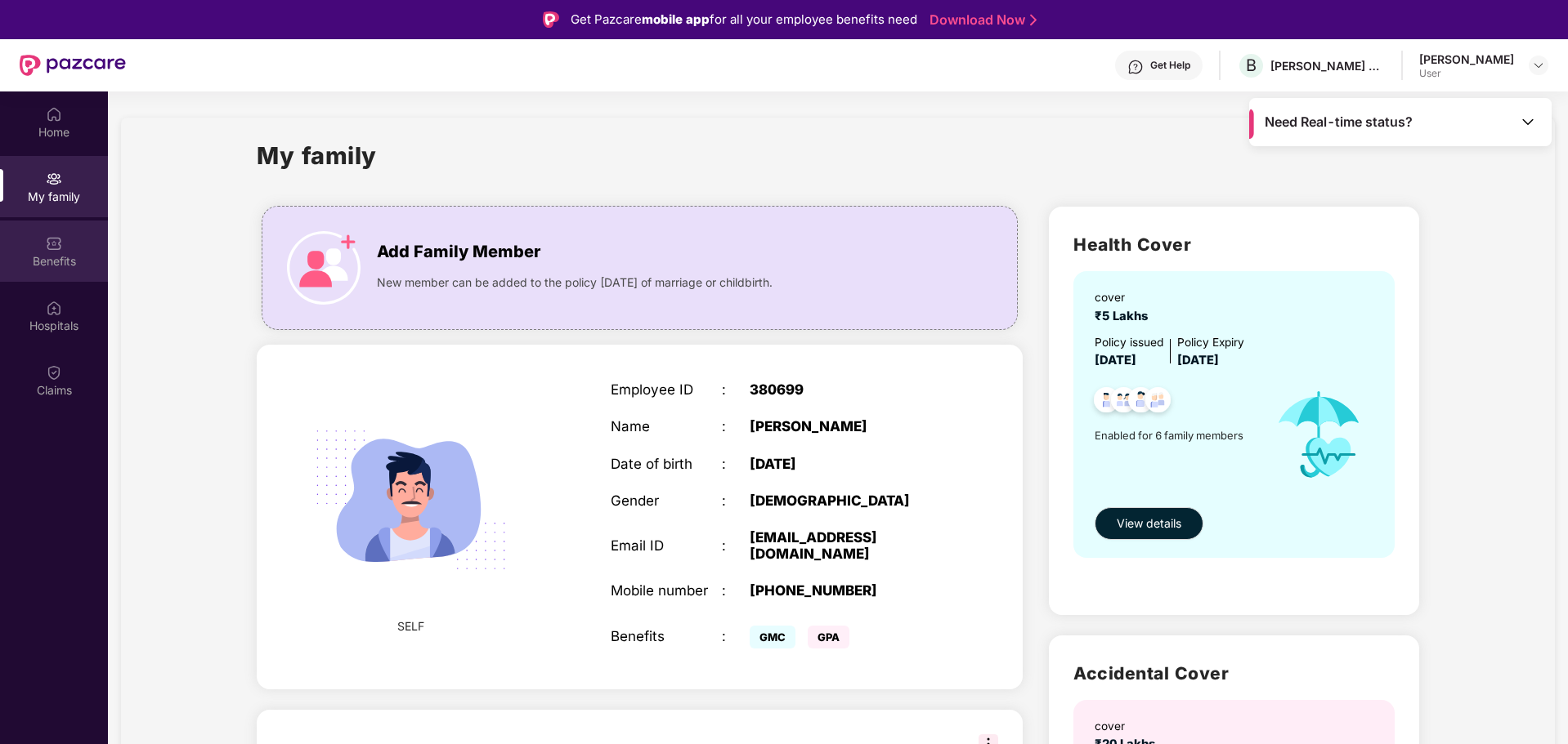
click at [68, 267] on div "Benefits" at bounding box center [53, 261] width 108 height 17
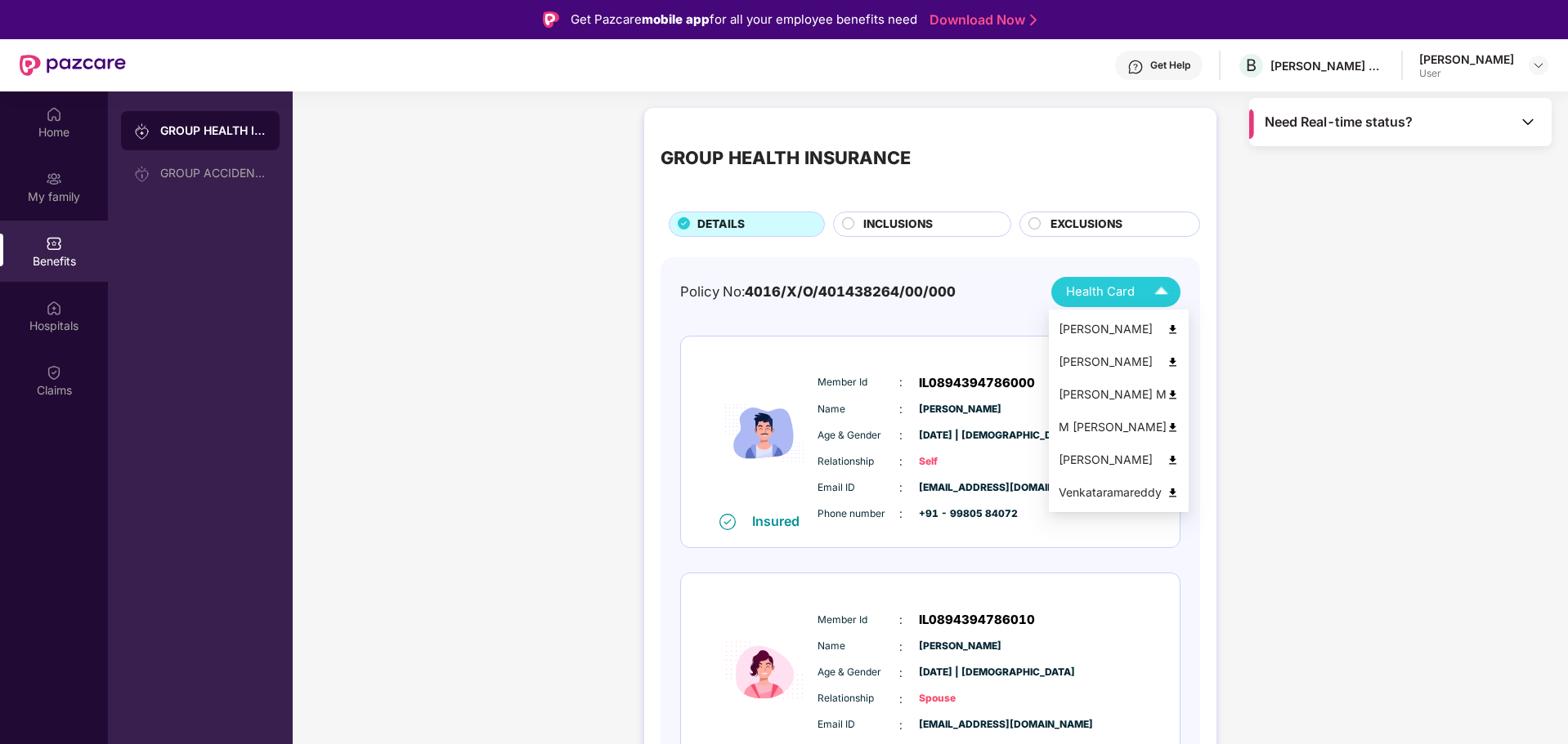
click at [1086, 489] on div "Venkataramareddy" at bounding box center [1119, 493] width 121 height 18
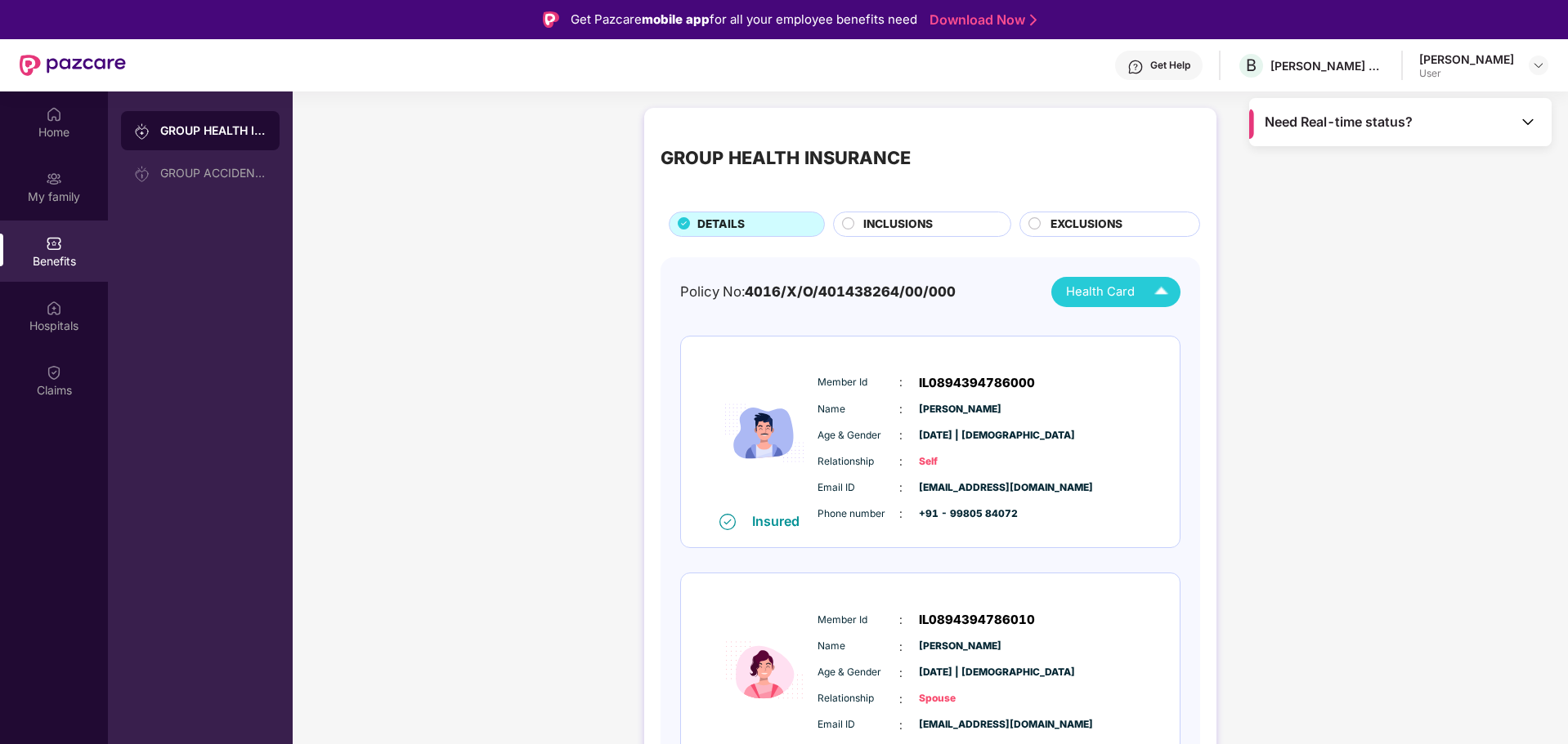
click at [898, 213] on div "INCLUSIONS" at bounding box center [922, 224] width 178 height 26
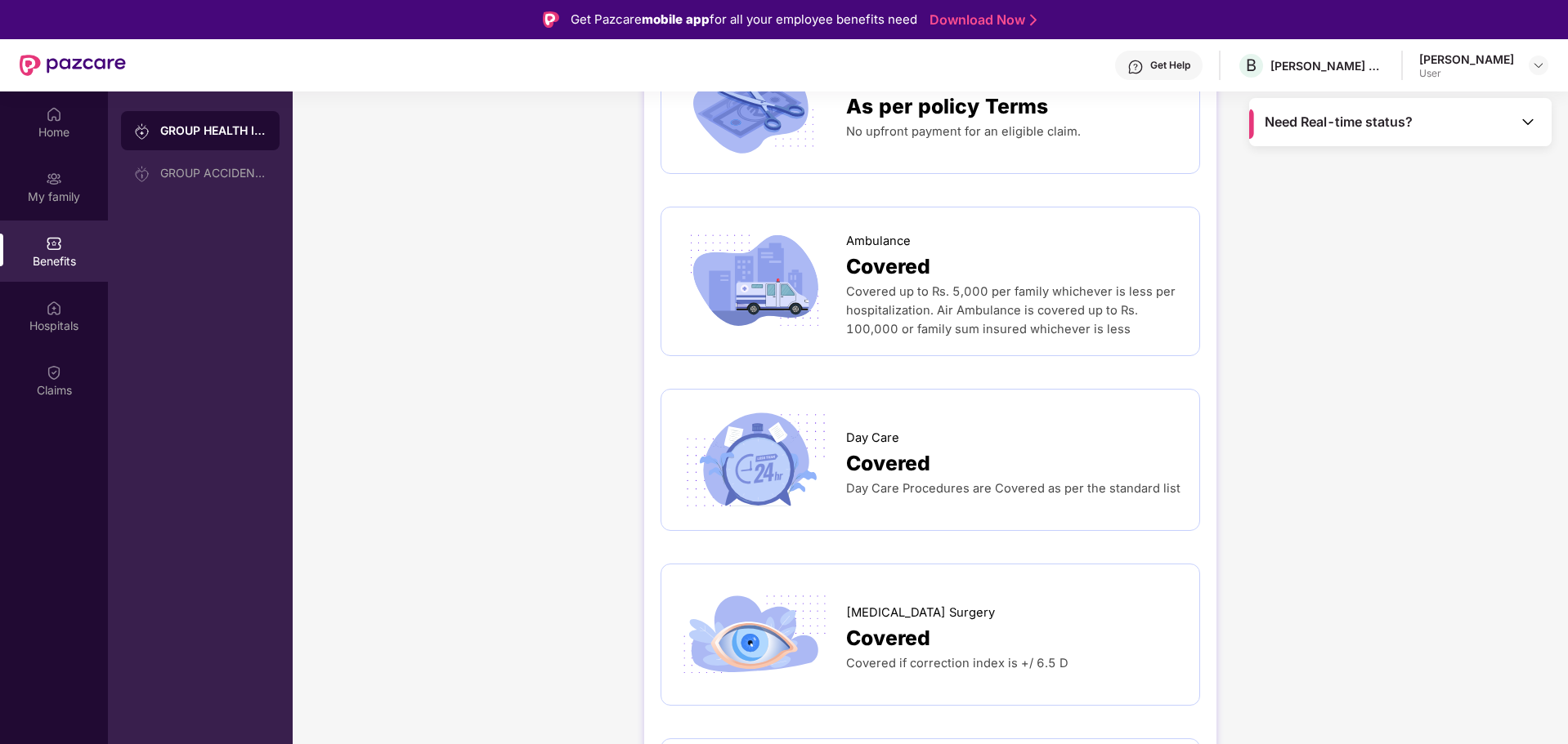
scroll to position [1634, 0]
